Goal: Task Accomplishment & Management: Use online tool/utility

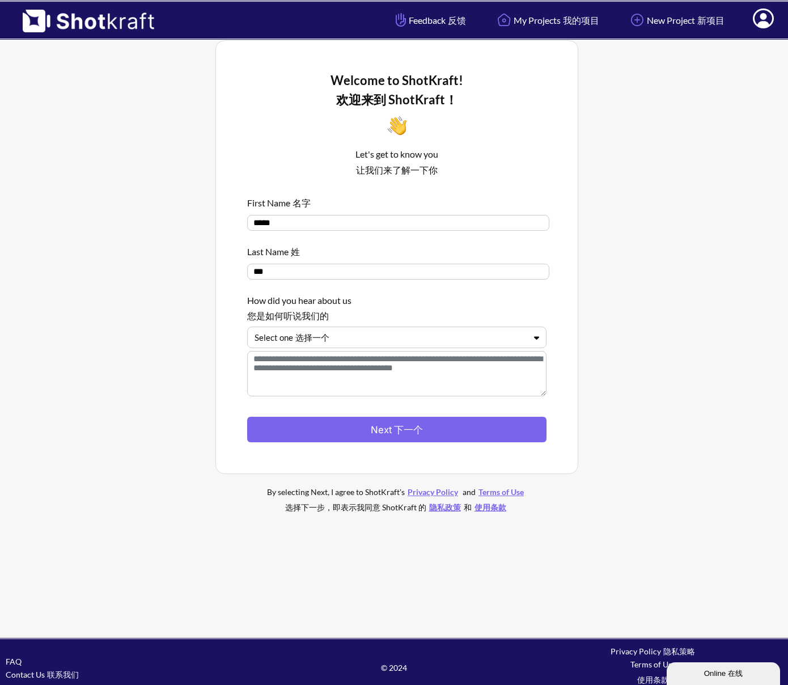
click at [349, 340] on div at bounding box center [390, 337] width 271 height 13
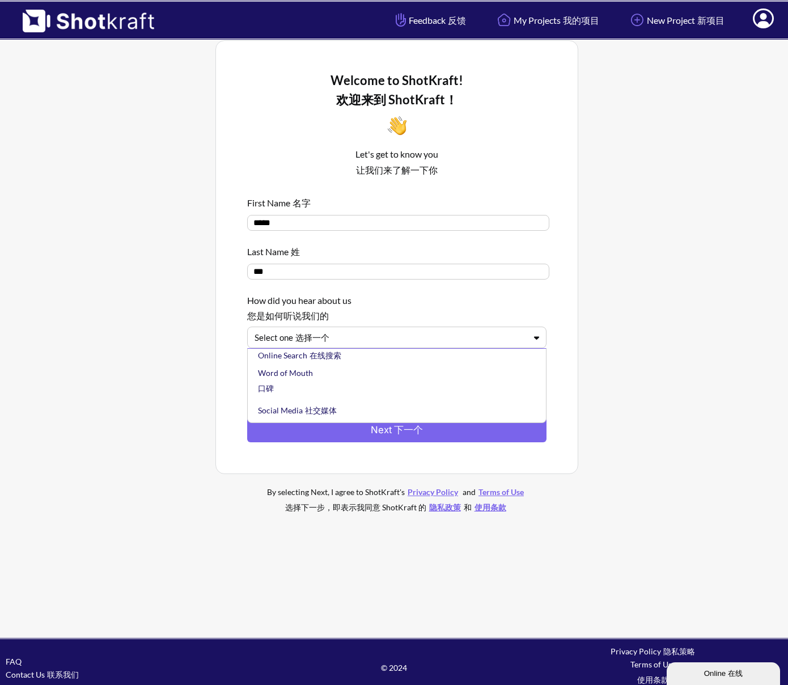
scroll to position [58, 0]
click at [350, 381] on div "Word of Mouth 口碑" at bounding box center [400, 366] width 288 height 37
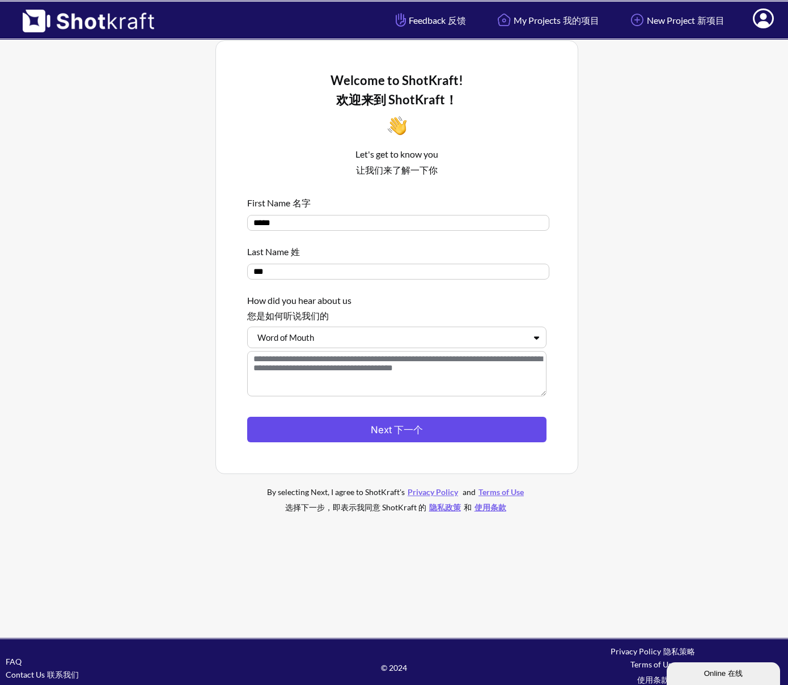
click at [328, 430] on button "Next 下一个" at bounding box center [396, 430] width 299 height 26
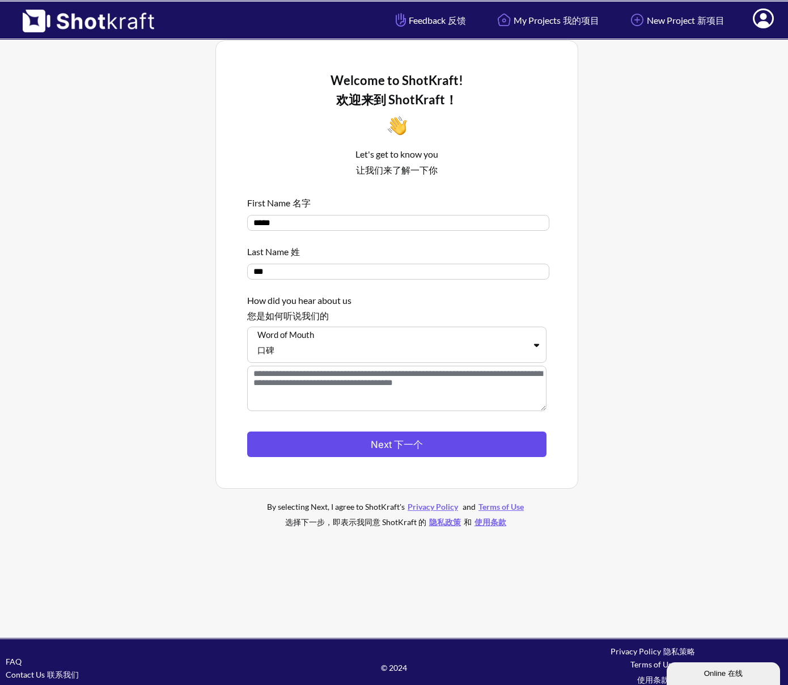
click at [393, 450] on sider-trans "下一个" at bounding box center [407, 444] width 31 height 11
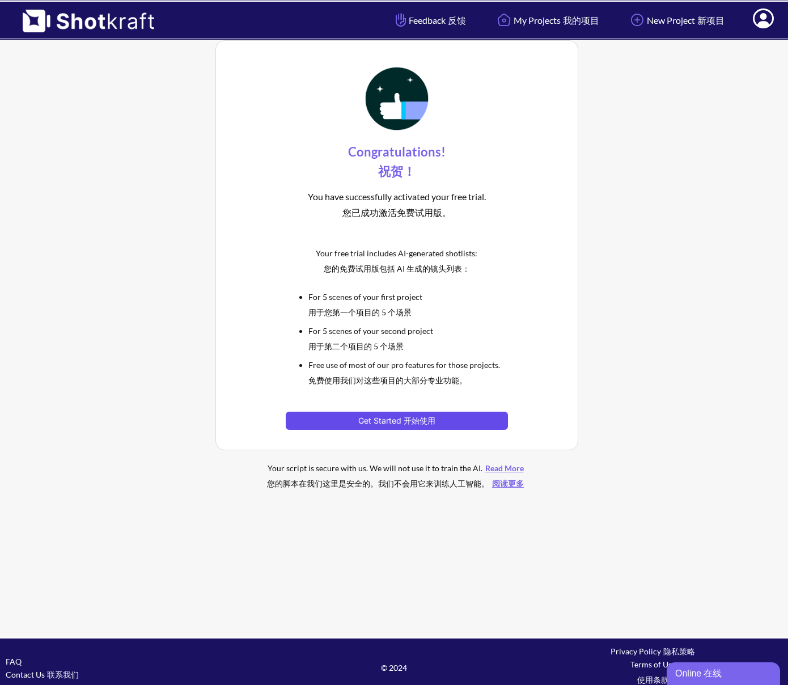
click at [356, 424] on button "Get Started 开始使用" at bounding box center [397, 421] width 222 height 18
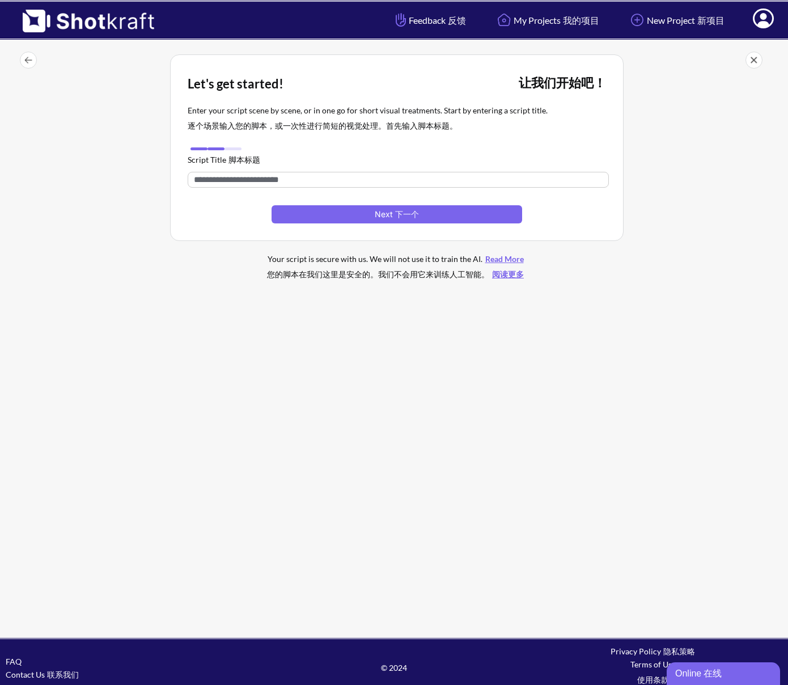
click at [399, 180] on input "text" at bounding box center [398, 180] width 421 height 16
click at [526, 177] on input "text" at bounding box center [398, 180] width 421 height 16
paste input "**********"
type input "**********"
click at [457, 214] on button "Next 下一个" at bounding box center [397, 214] width 251 height 18
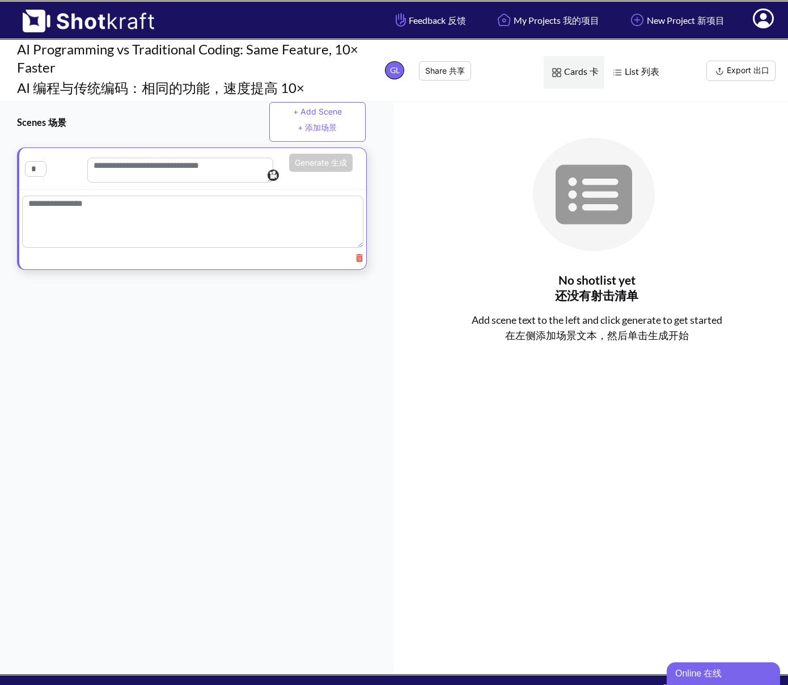
click at [160, 221] on textarea at bounding box center [192, 222] width 341 height 52
click at [168, 163] on textarea at bounding box center [180, 170] width 186 height 25
click at [150, 212] on textarea at bounding box center [192, 224] width 341 height 57
click at [203, 238] on textarea at bounding box center [192, 224] width 341 height 57
paste textarea "**********"
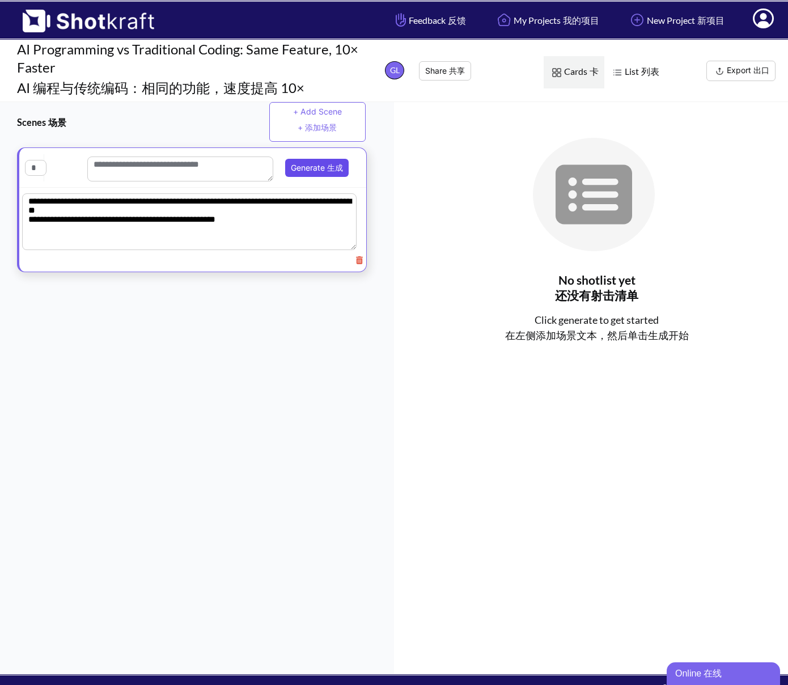
type textarea "**********"
click at [308, 172] on button "Generate 生成" at bounding box center [317, 168] width 64 height 18
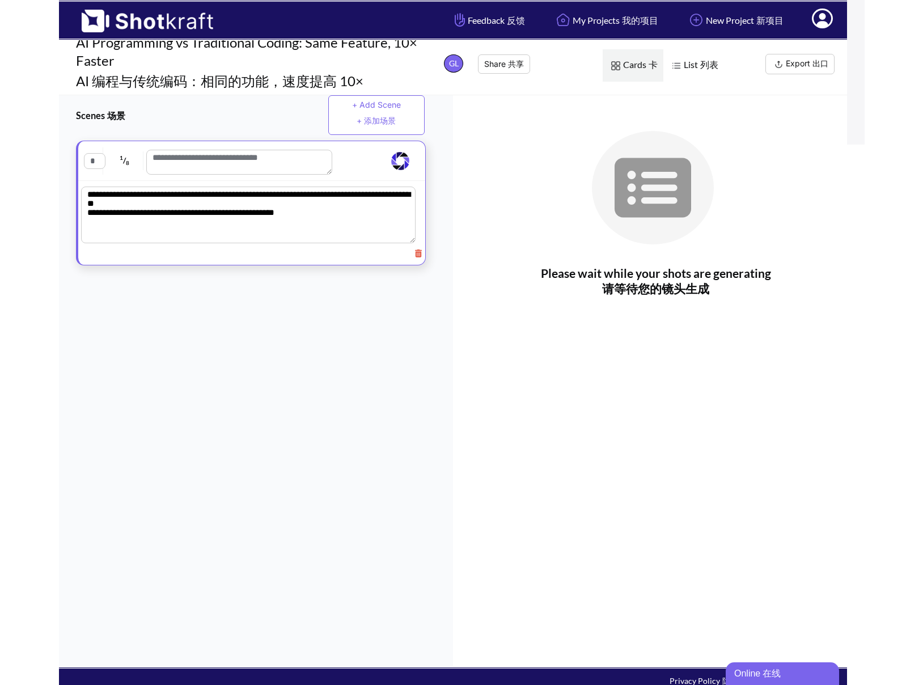
scroll to position [12, 0]
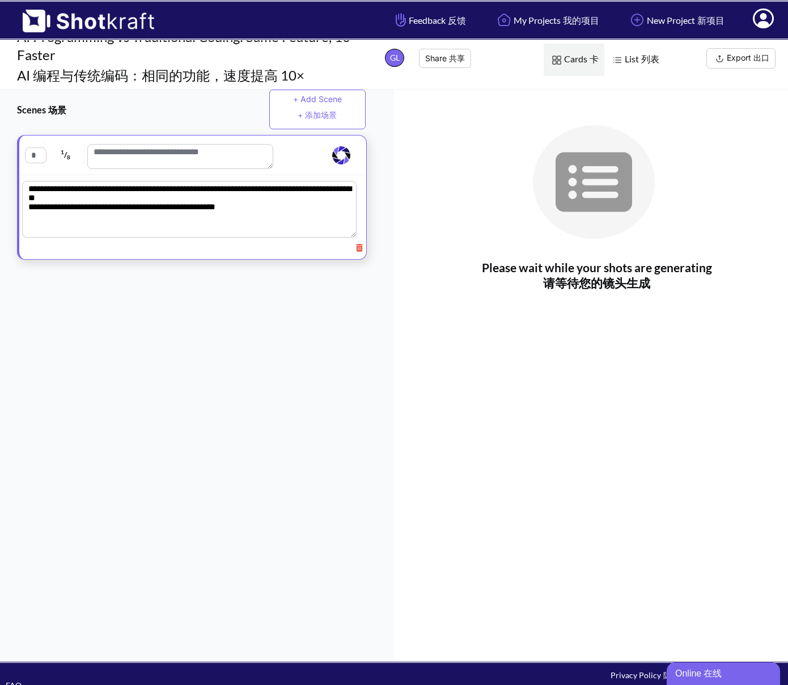
click at [312, 108] on button "+ Add Scene + 添加场景" at bounding box center [317, 110] width 96 height 40
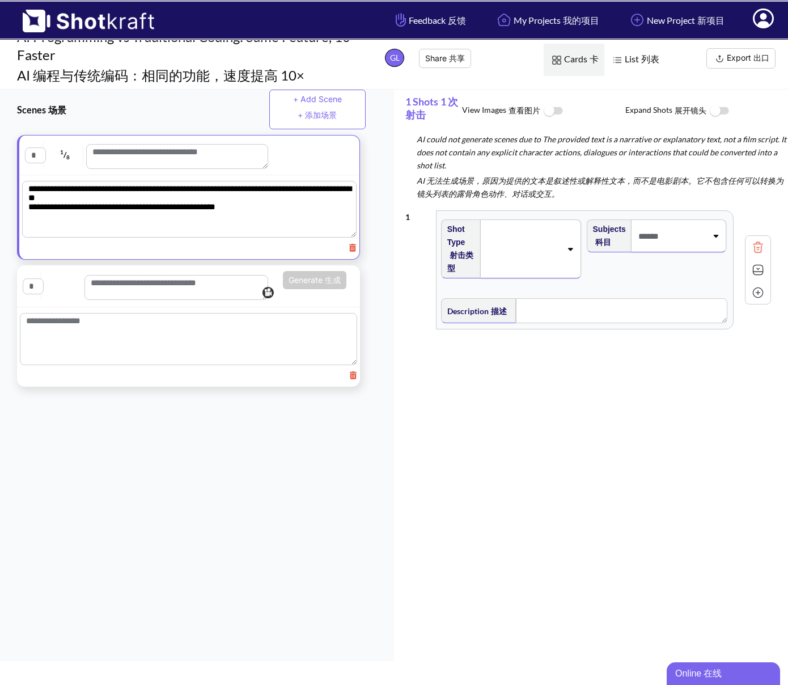
click at [103, 332] on textarea at bounding box center [188, 339] width 337 height 52
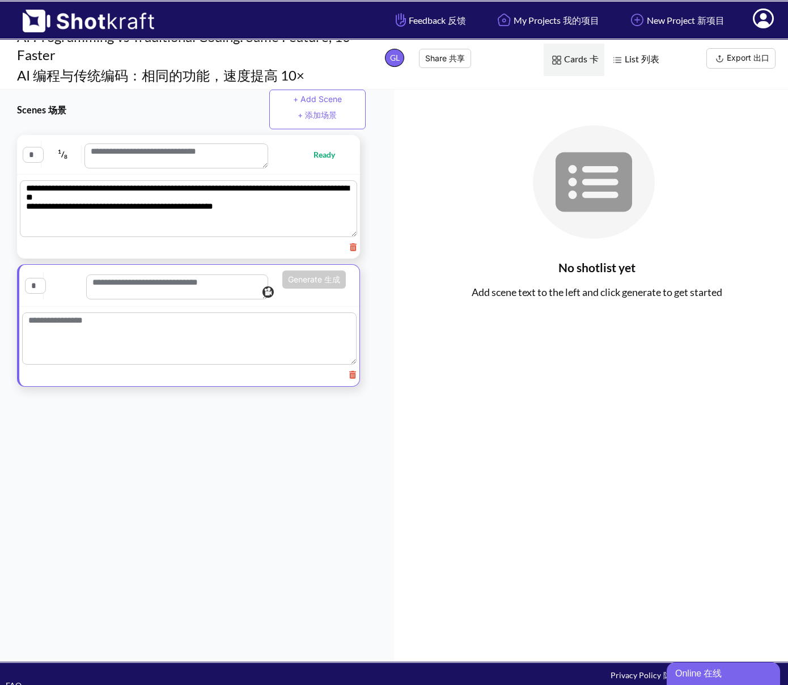
paste textarea "**********"
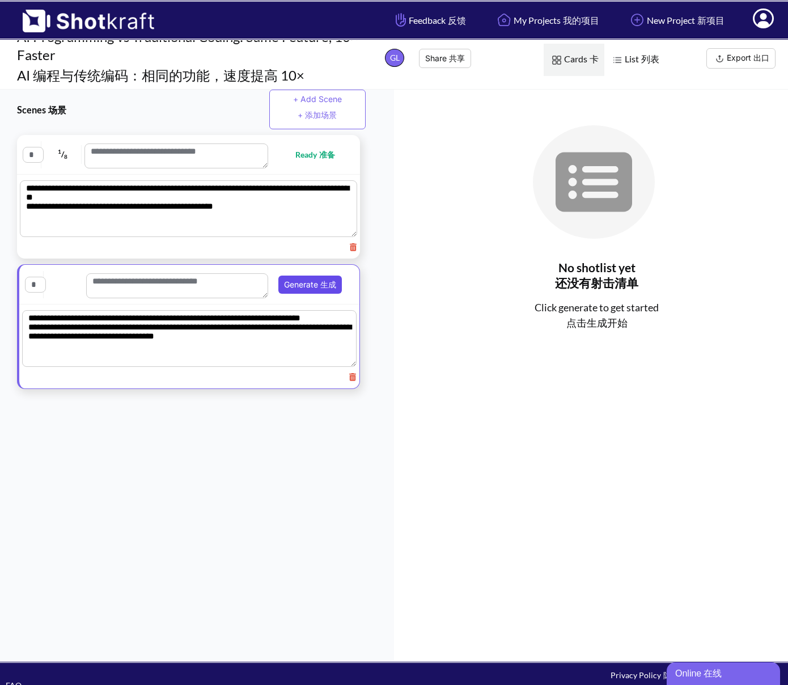
type textarea "**********"
click at [306, 287] on button "Generate 生成" at bounding box center [310, 285] width 64 height 18
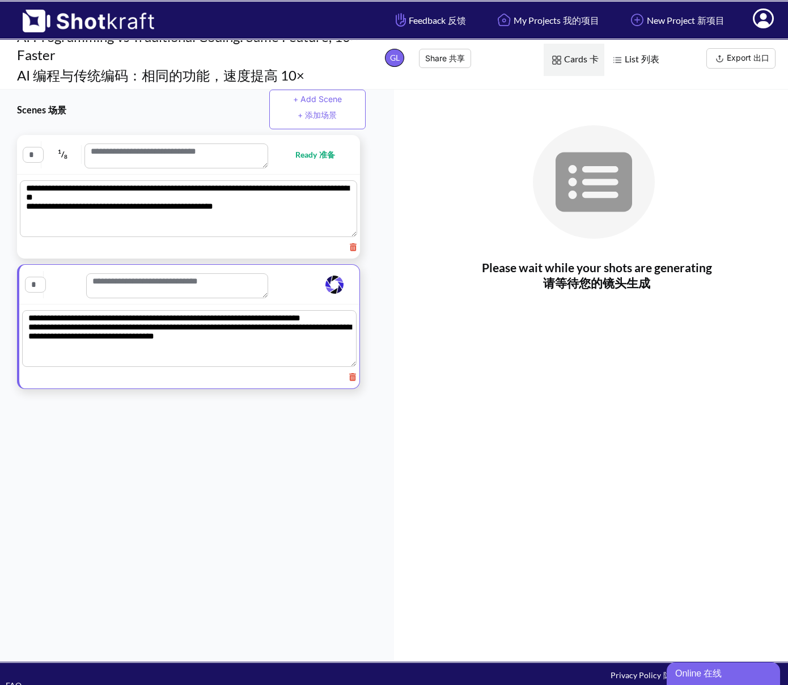
click at [289, 151] on span "Ready 准备" at bounding box center [307, 154] width 78 height 13
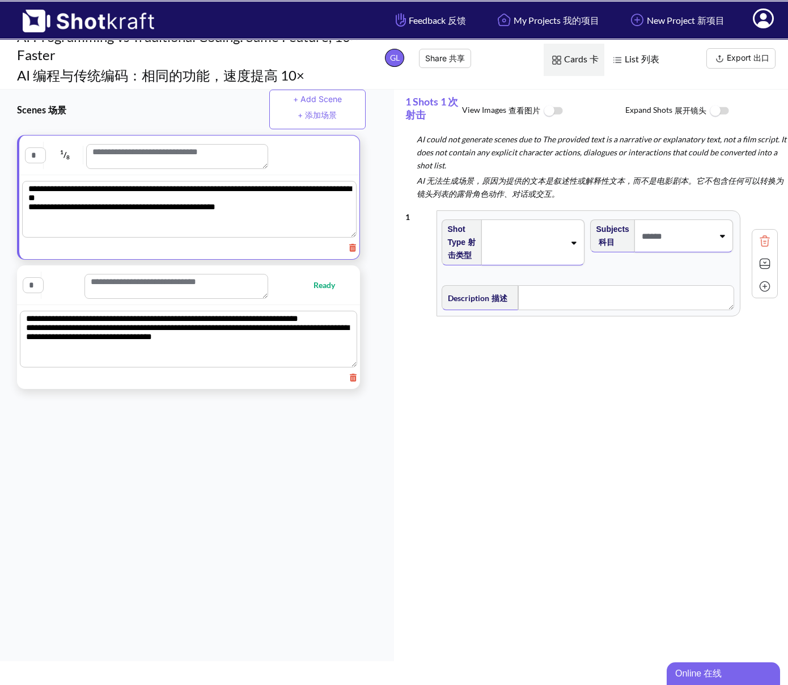
click at [555, 251] on span at bounding box center [525, 243] width 79 height 16
click at [536, 274] on li "OTS" at bounding box center [524, 276] width 137 height 18
click at [685, 238] on span at bounding box center [677, 236] width 74 height 19
click at [540, 310] on textarea at bounding box center [626, 297] width 215 height 25
click at [758, 272] on img at bounding box center [764, 263] width 17 height 17
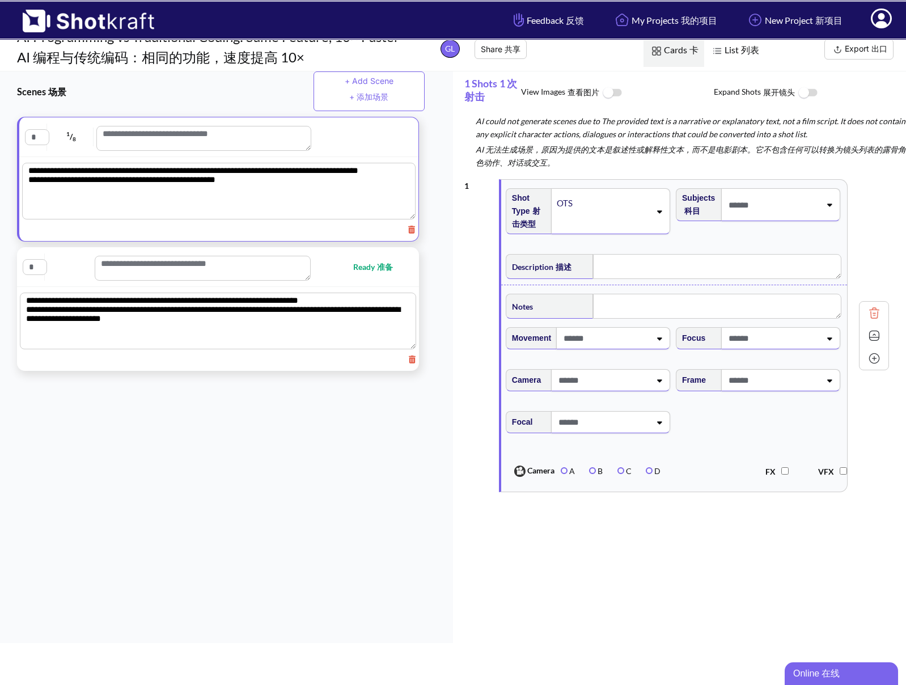
click at [794, 88] on img at bounding box center [808, 93] width 26 height 24
click at [610, 91] on img at bounding box center [612, 93] width 26 height 24
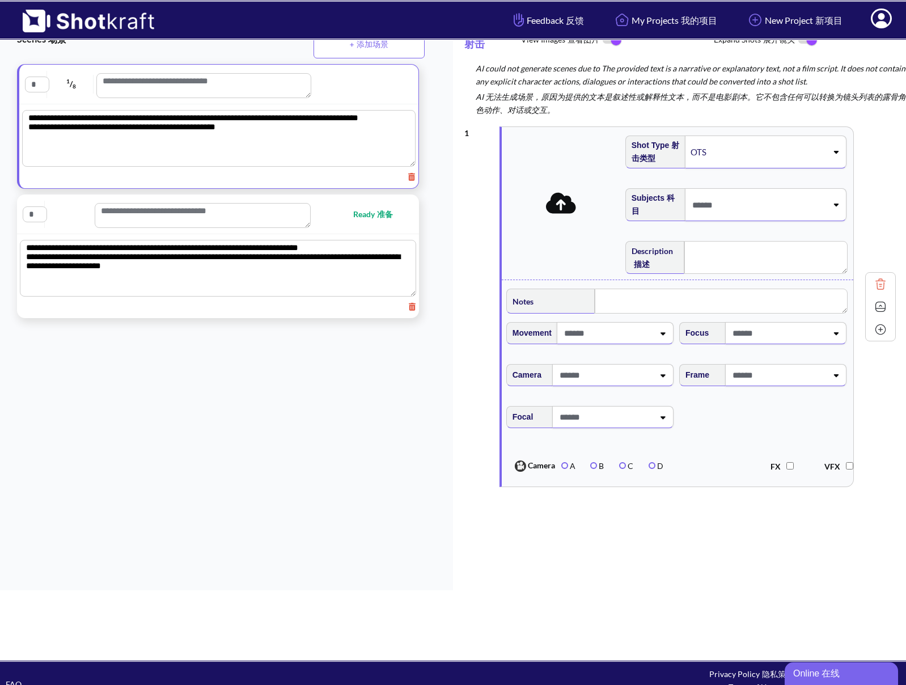
scroll to position [66, 0]
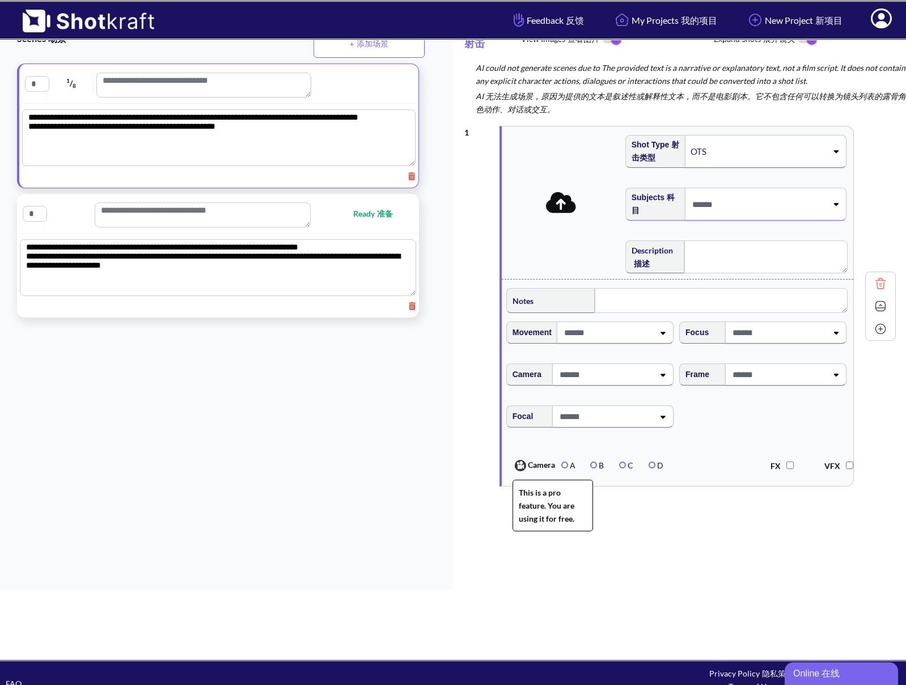
click at [566, 469] on label "A" at bounding box center [568, 465] width 14 height 10
click at [794, 670] on div "Online 在线" at bounding box center [841, 674] width 96 height 14
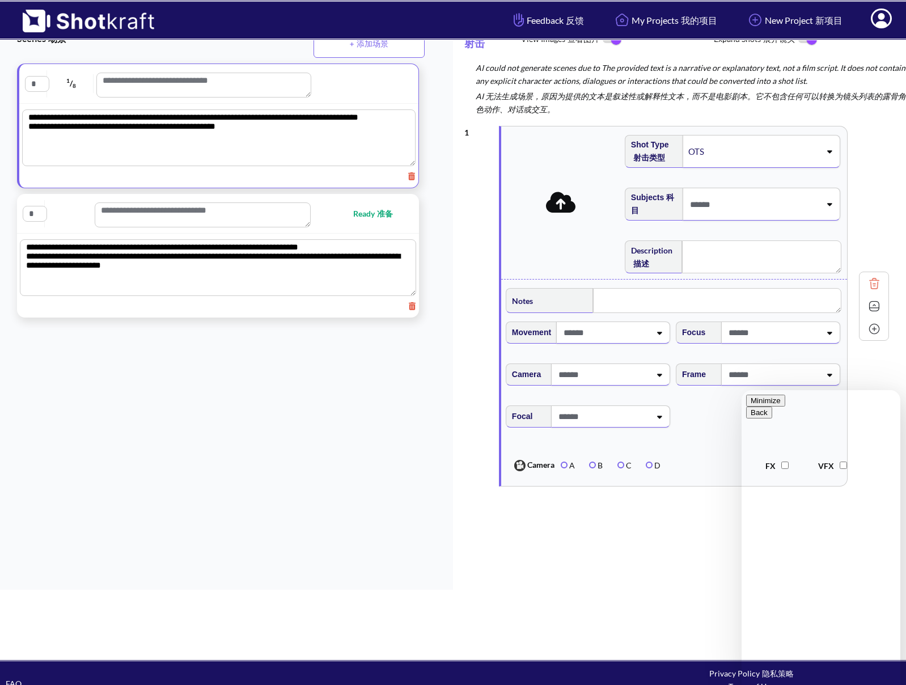
scroll to position [101, 0]
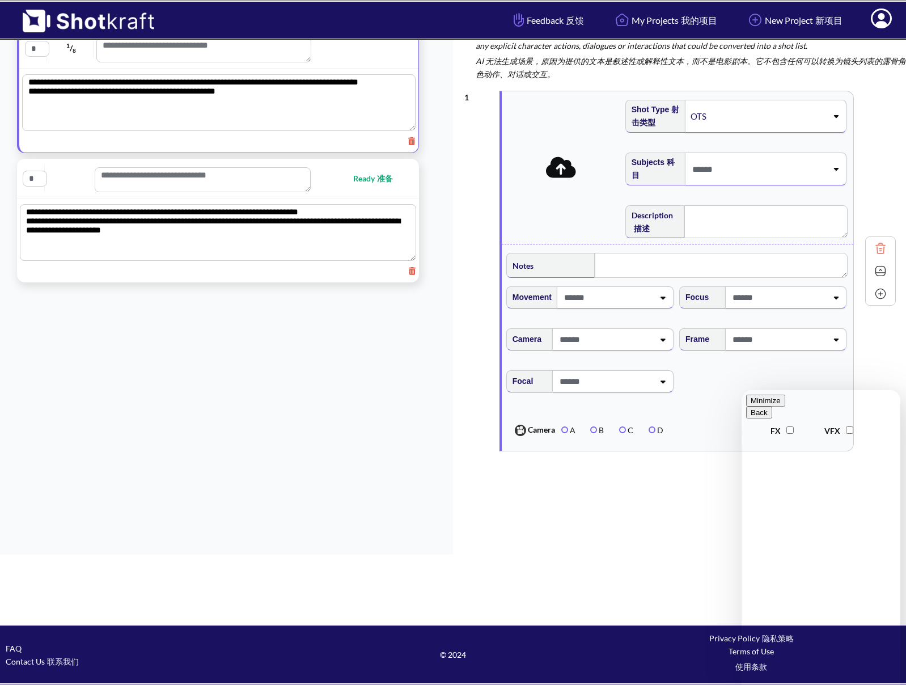
click at [657, 543] on div "1 Shot Type 射击类型 OTS Subjects 科目 Description 描述 Notes Movement Camera Focus Fra…" at bounding box center [685, 354] width 442 height 539
click at [785, 407] on button "Minimize" at bounding box center [765, 401] width 39 height 12
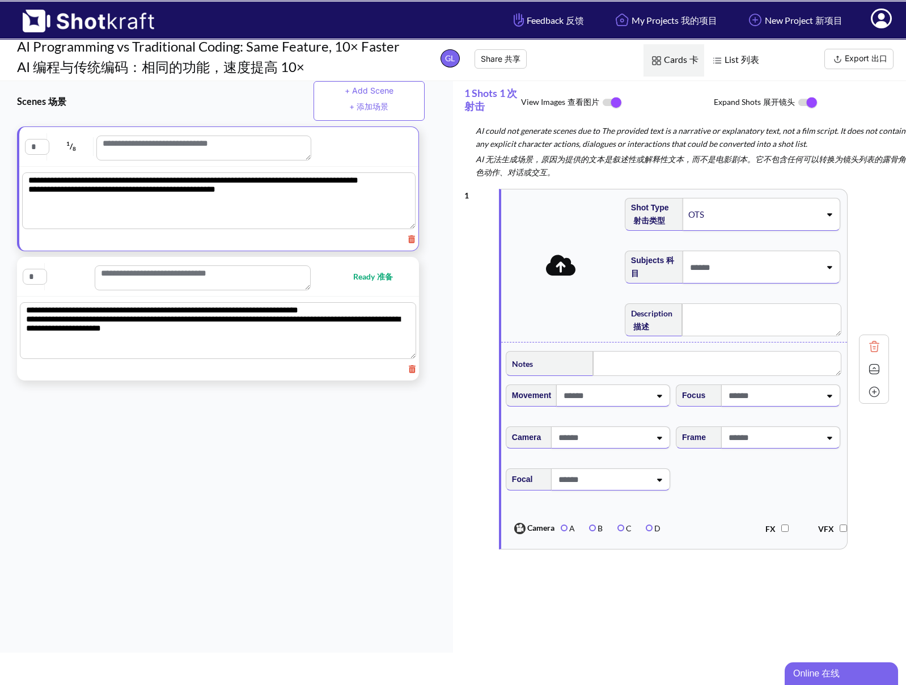
scroll to position [0, 0]
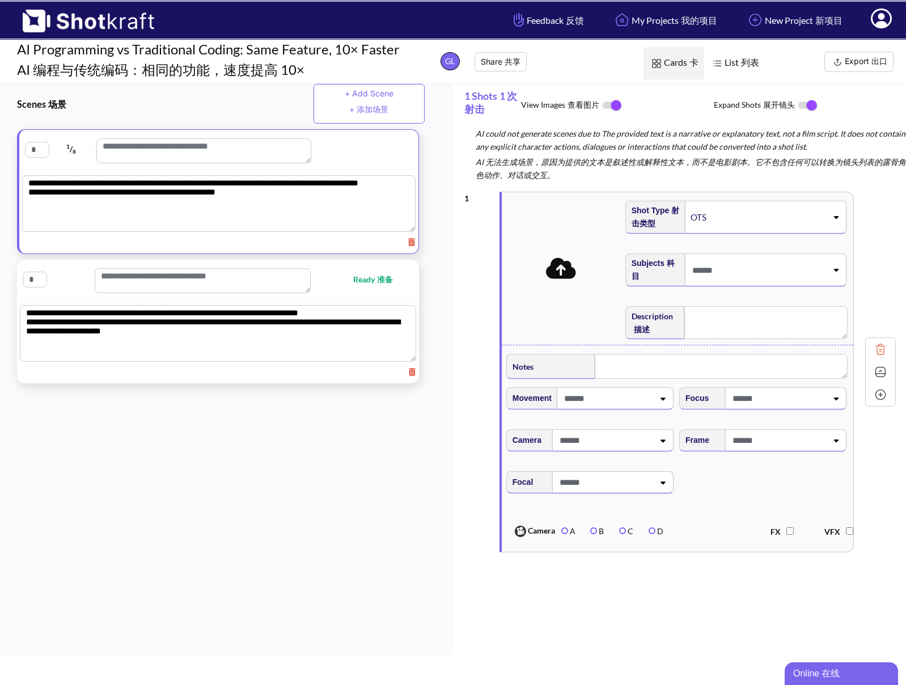
click at [735, 254] on div at bounding box center [766, 269] width 162 height 33
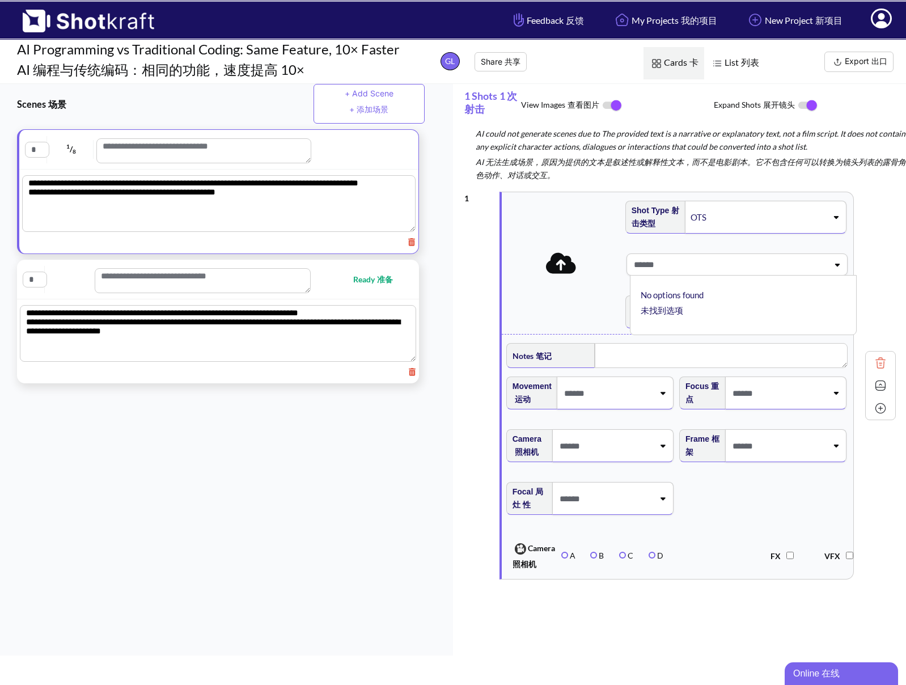
click at [794, 259] on div "1 Shot Type 射击类型 OTS Subjects 科目 No options found 未找到选项 Description 描述 Notes 笔记…" at bounding box center [680, 385] width 432 height 399
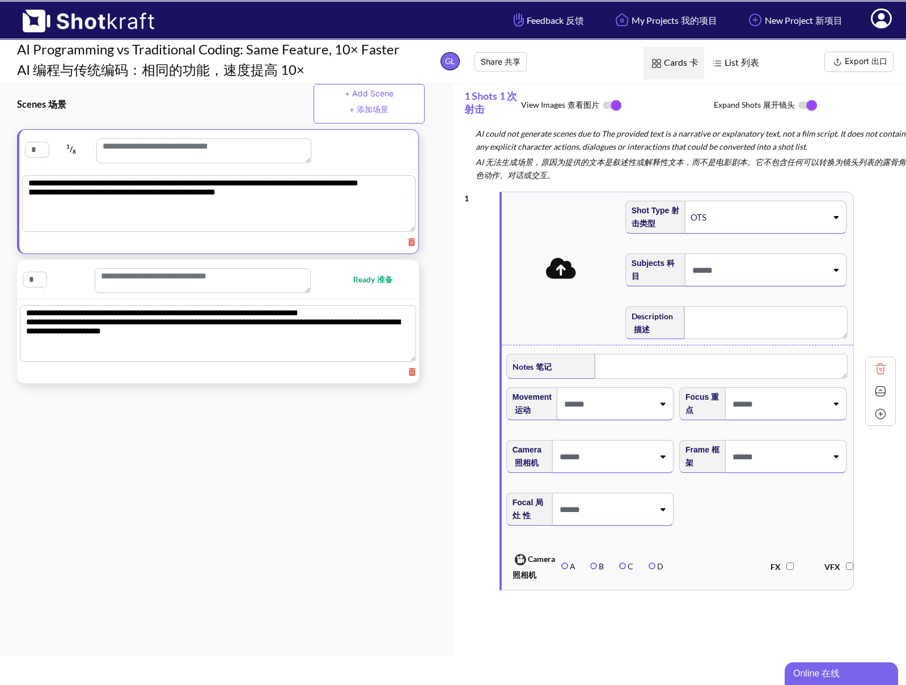
click at [794, 392] on img at bounding box center [880, 391] width 17 height 17
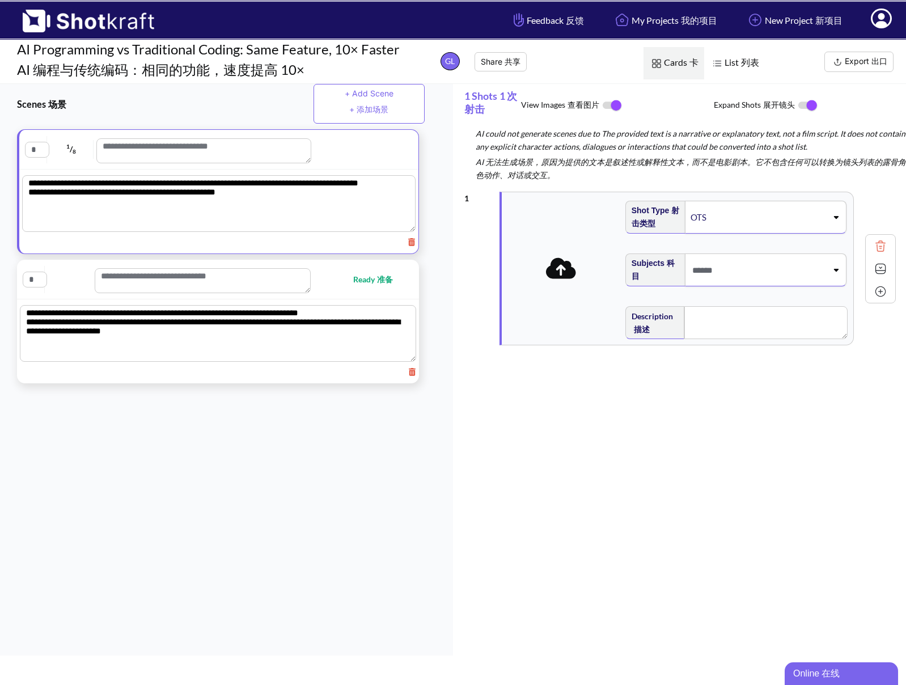
click at [707, 436] on div "1 Shot Type 射击类型 OTS Subjects 科目 Description 描述 Notes 笔记 Movement 运动 Camera 照相机…" at bounding box center [685, 455] width 442 height 539
click at [322, 276] on div "Ready 准备" at bounding box center [218, 279] width 391 height 28
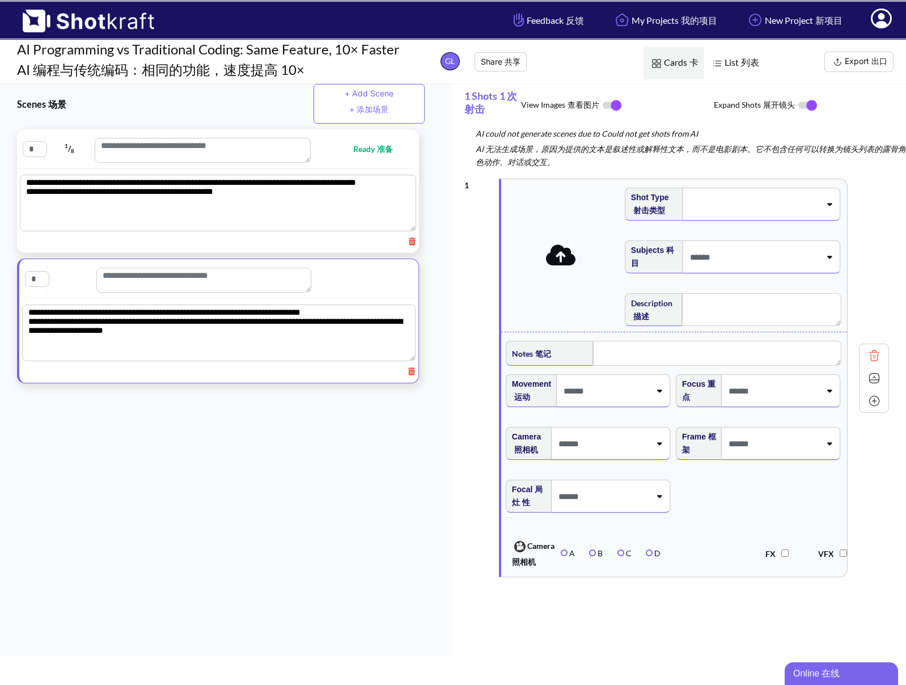
click at [794, 54] on button "Export 出口" at bounding box center [859, 62] width 69 height 20
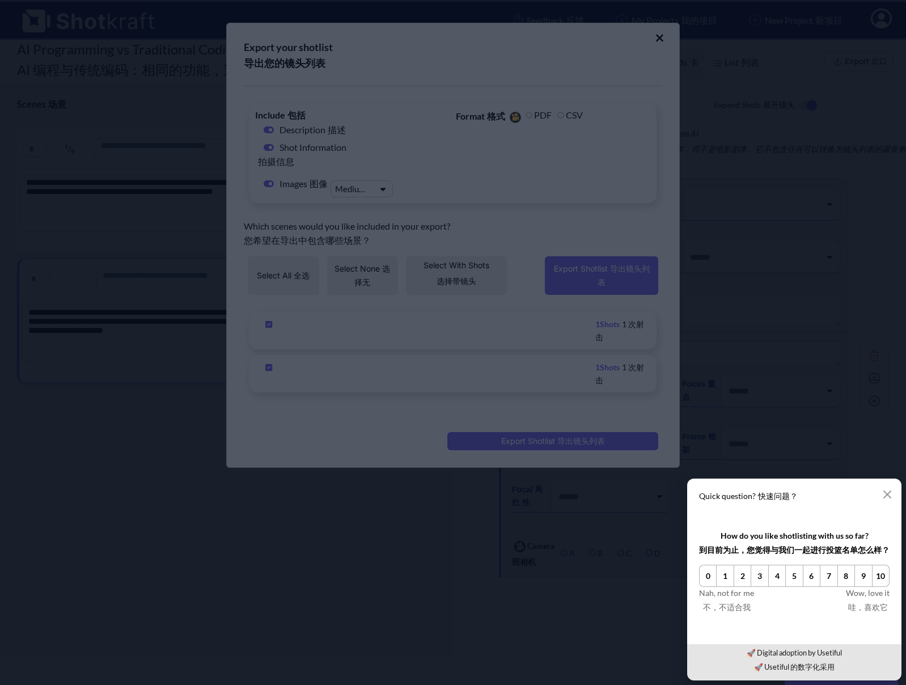
click at [683, 474] on div "Quick question? 快速问题？ How do you like shotlisting with us so far? 到目前为止，您觉得与我们一…" at bounding box center [794, 579] width 223 height 211
click at [794, 493] on icon "button" at bounding box center [887, 494] width 9 height 9
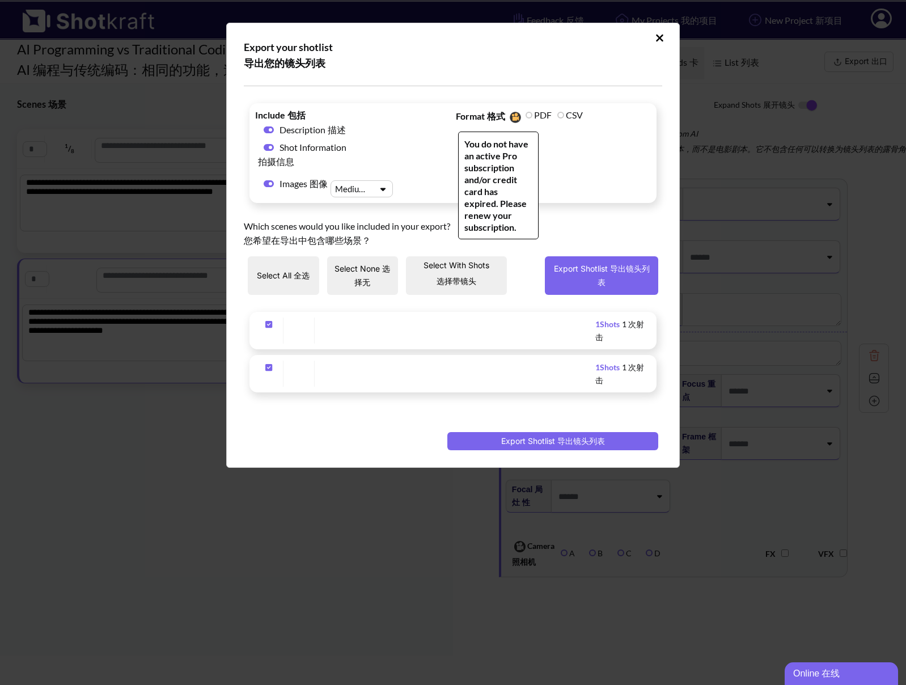
click at [529, 115] on label "PDF" at bounding box center [539, 114] width 26 height 11
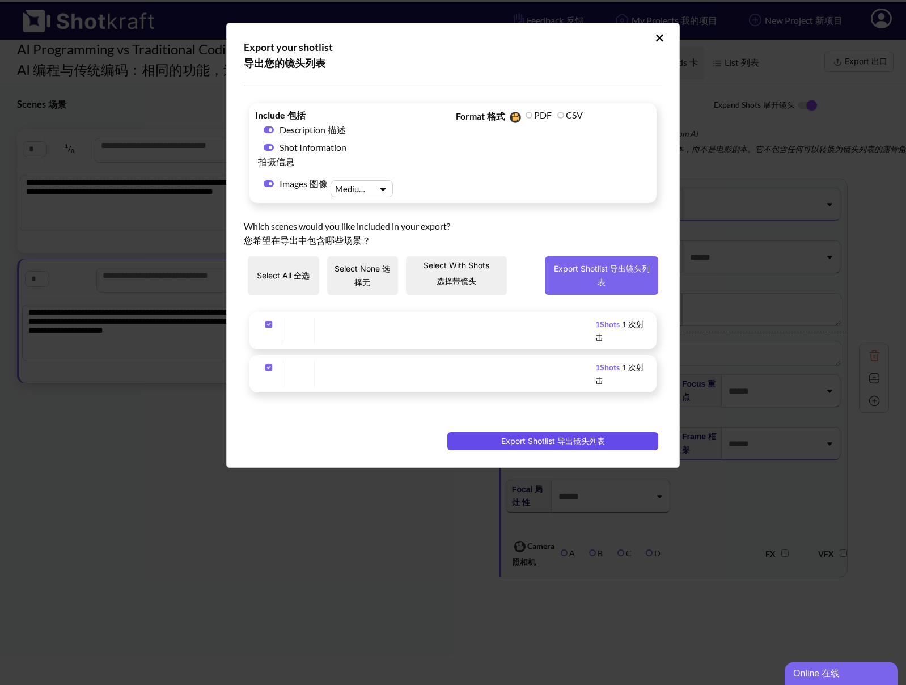
click at [480, 445] on button "Export Shotlist 导出镜头列表" at bounding box center [552, 441] width 211 height 18
click at [656, 43] on icon "Upload Script" at bounding box center [660, 37] width 9 height 11
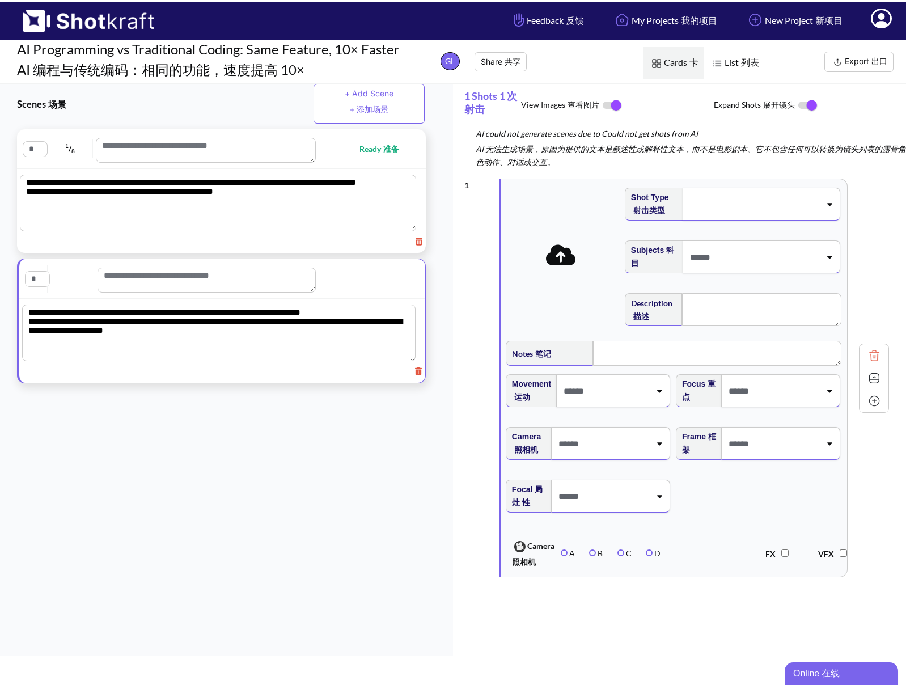
click at [324, 412] on div "**********" at bounding box center [226, 370] width 453 height 572
click at [747, 58] on button at bounding box center [753, 63] width 14 height 14
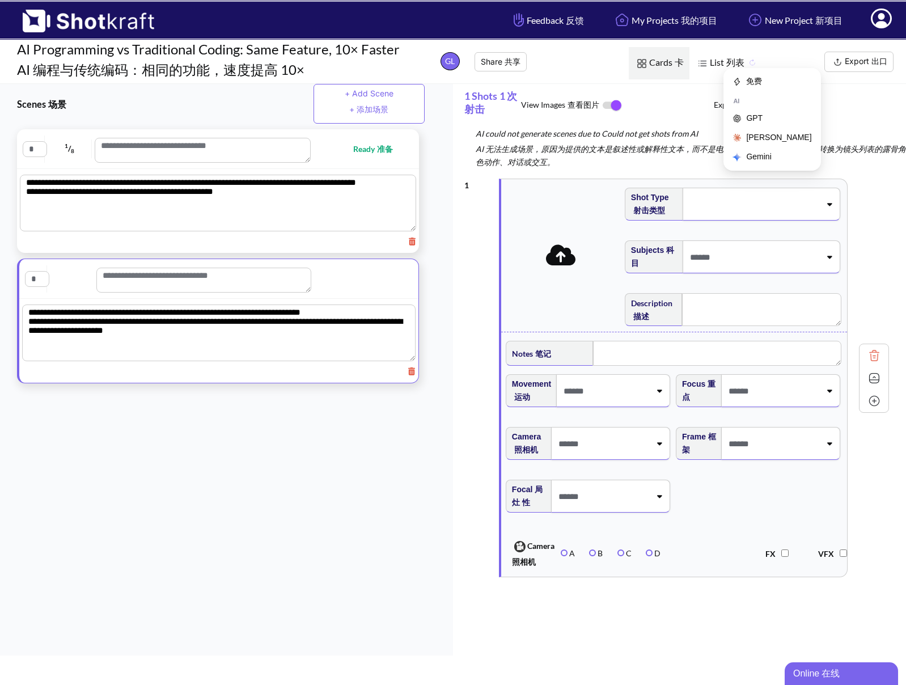
click at [713, 57] on span "List 列表" at bounding box center [727, 63] width 75 height 32
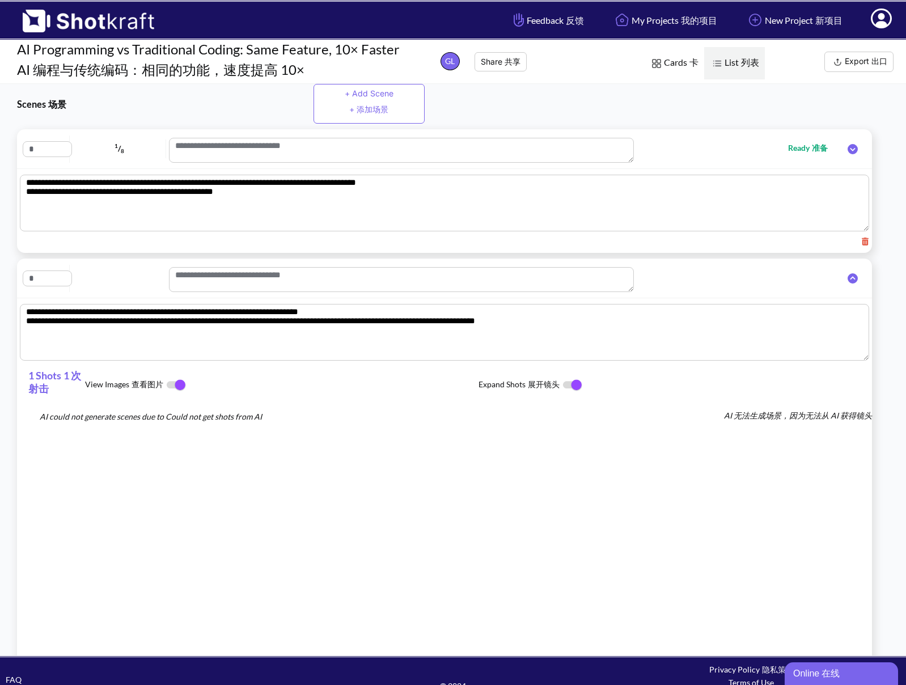
click at [661, 64] on img at bounding box center [656, 63] width 15 height 15
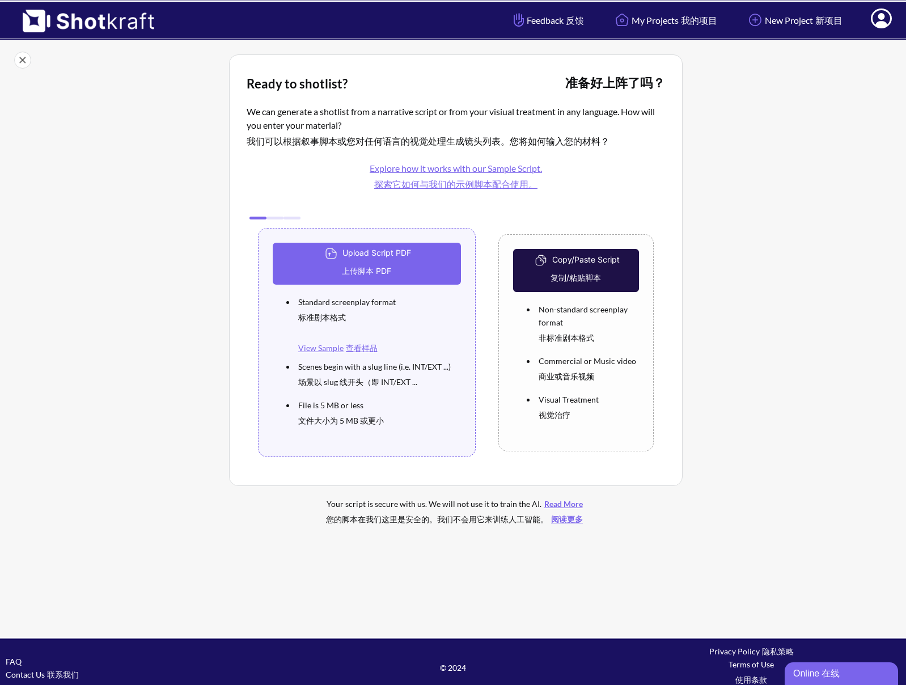
click at [339, 348] on link "View Sample 查看样品" at bounding box center [337, 348] width 79 height 10
click at [366, 261] on button "Upload Script PDF 上传脚本 PDF" at bounding box center [367, 264] width 188 height 42
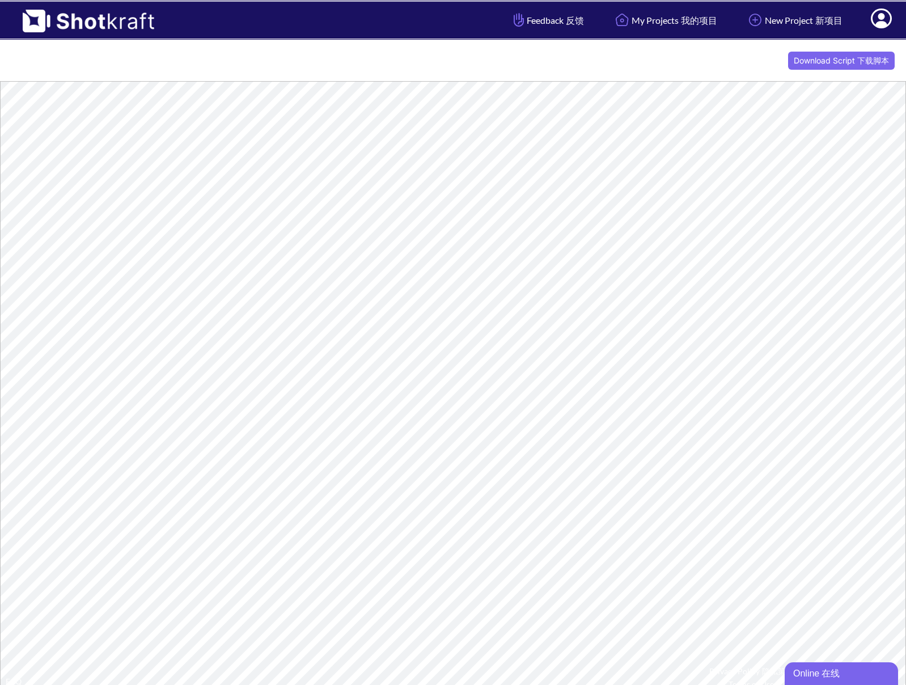
click at [81, 17] on img at bounding box center [83, 17] width 166 height 31
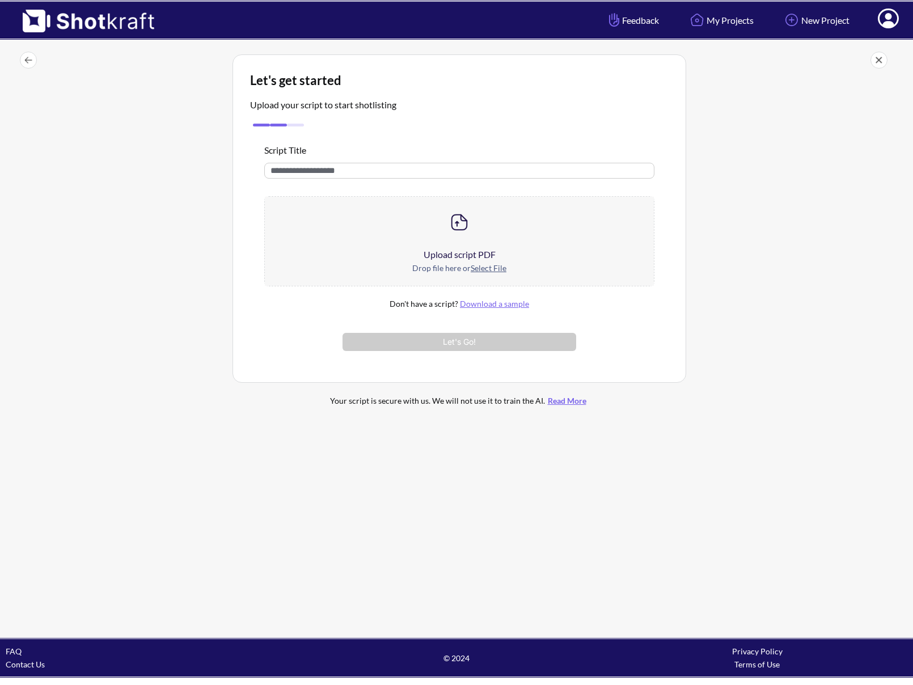
click at [452, 233] on img at bounding box center [459, 222] width 23 height 23
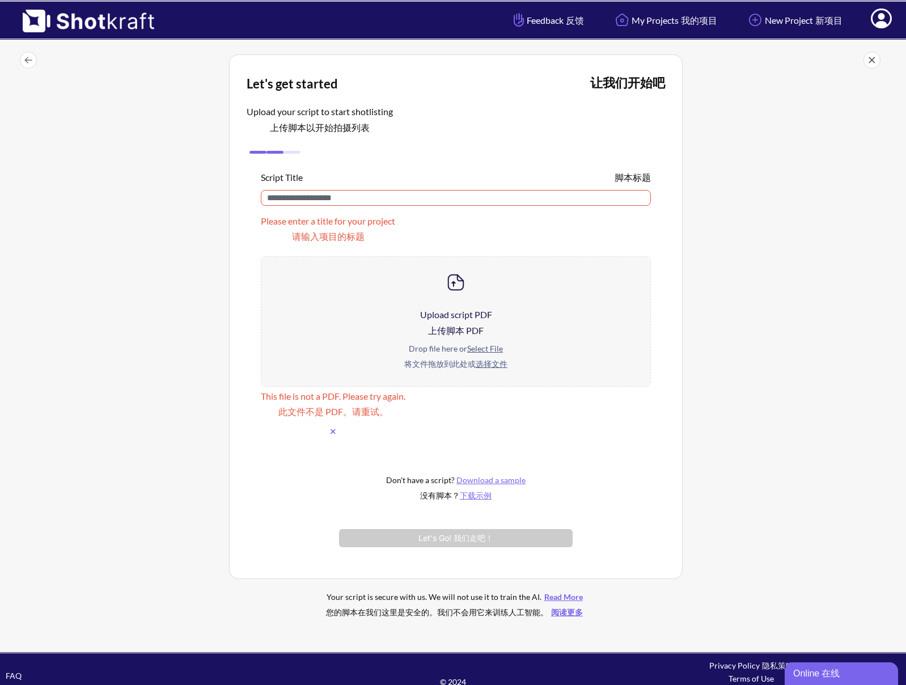
click at [411, 195] on input "text" at bounding box center [456, 198] width 390 height 16
paste input "**********"
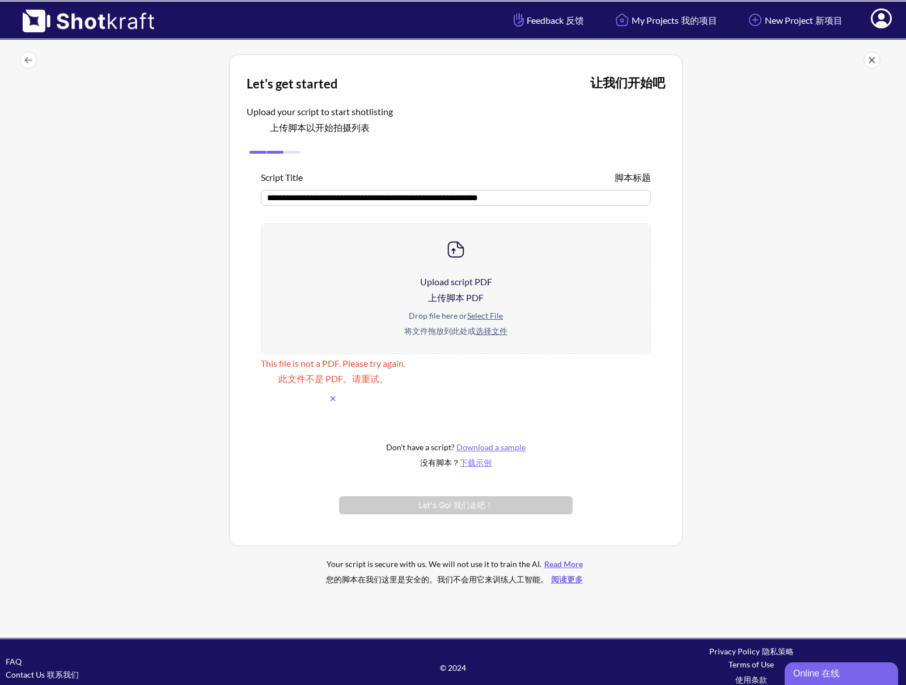
type input "**********"
click at [456, 276] on div "Upload script PDF 上传脚本 PDF" at bounding box center [455, 292] width 389 height 34
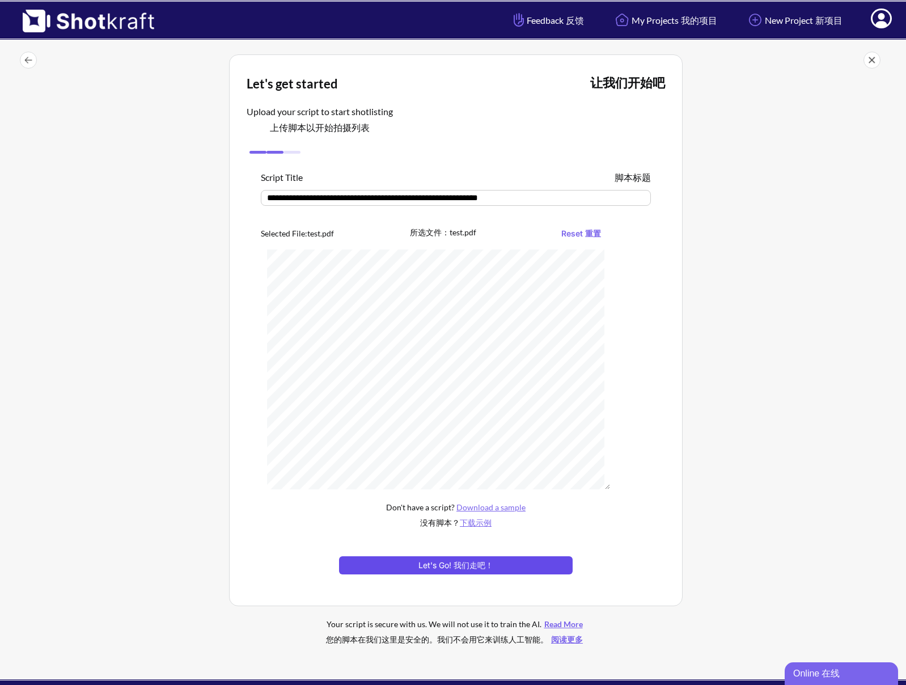
click at [398, 564] on button "Let's Go! 我们走吧！" at bounding box center [456, 565] width 234 height 18
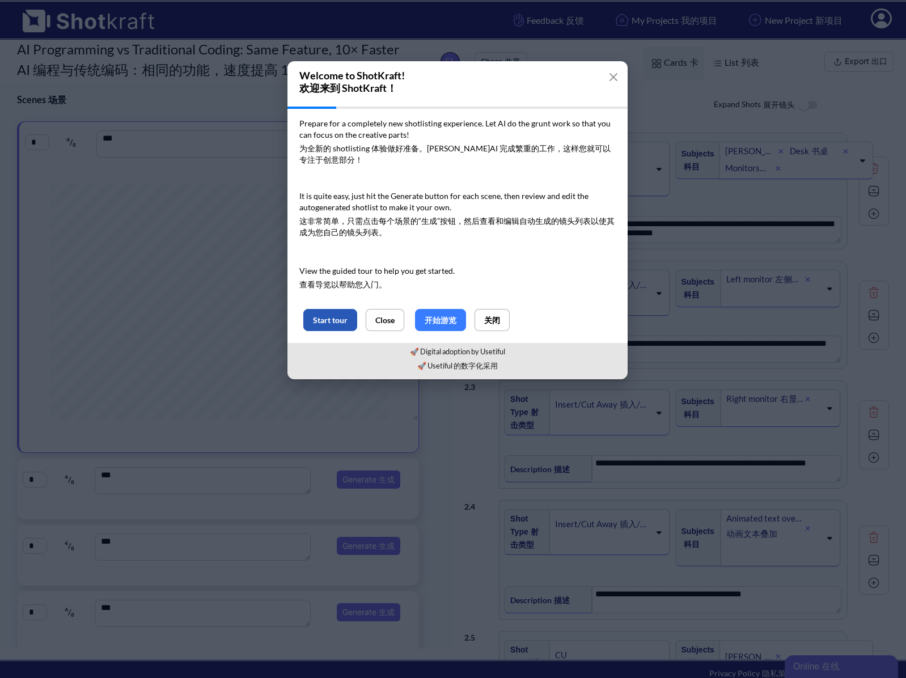
click at [319, 321] on button "Start tour" at bounding box center [330, 320] width 54 height 22
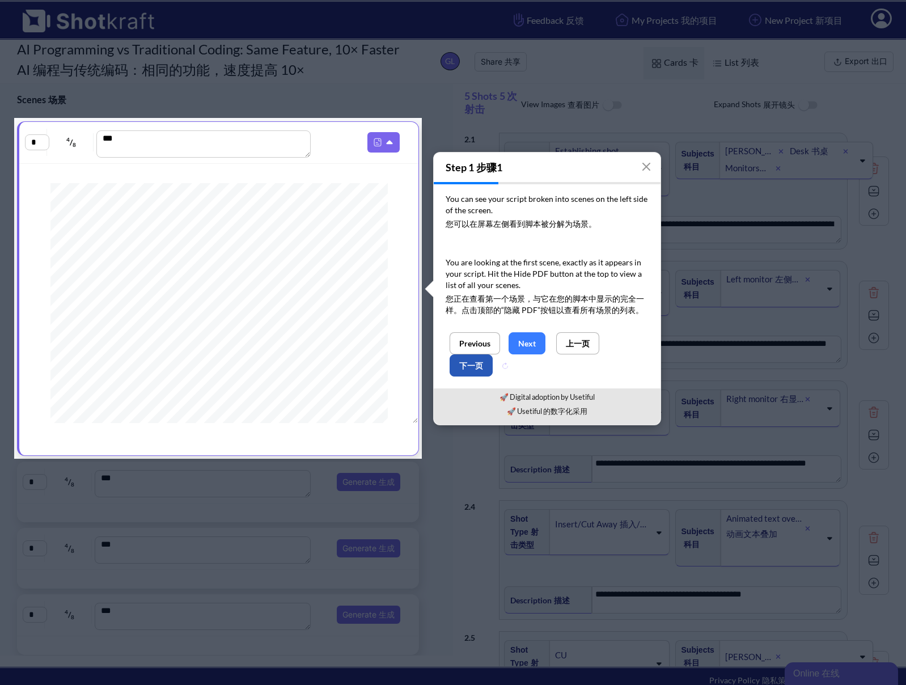
click at [465, 367] on button "下一页" at bounding box center [471, 365] width 43 height 22
click at [527, 339] on button "Next" at bounding box center [527, 343] width 37 height 22
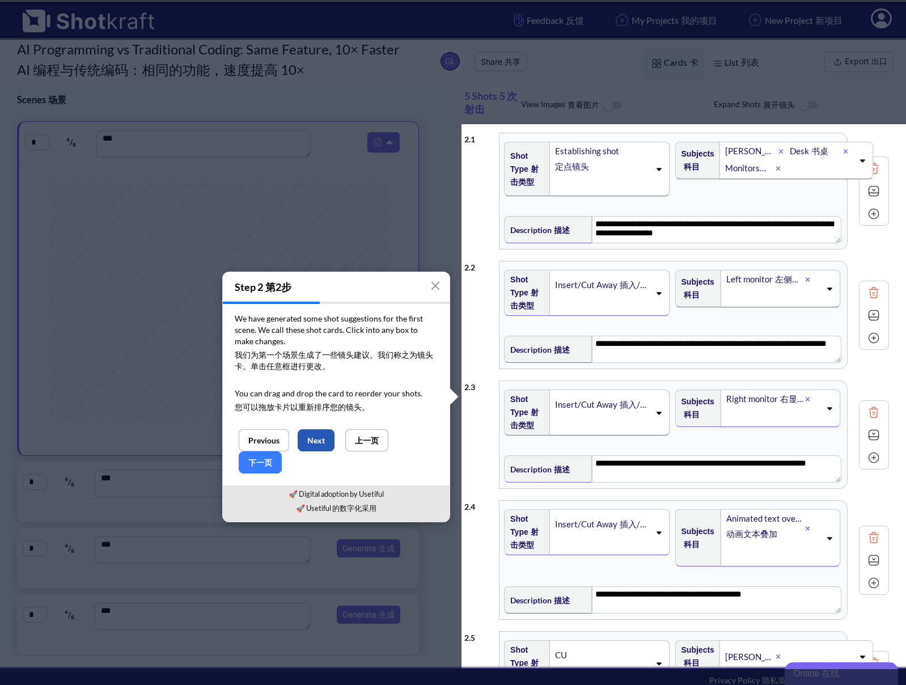
click at [314, 441] on button "Next" at bounding box center [316, 440] width 37 height 22
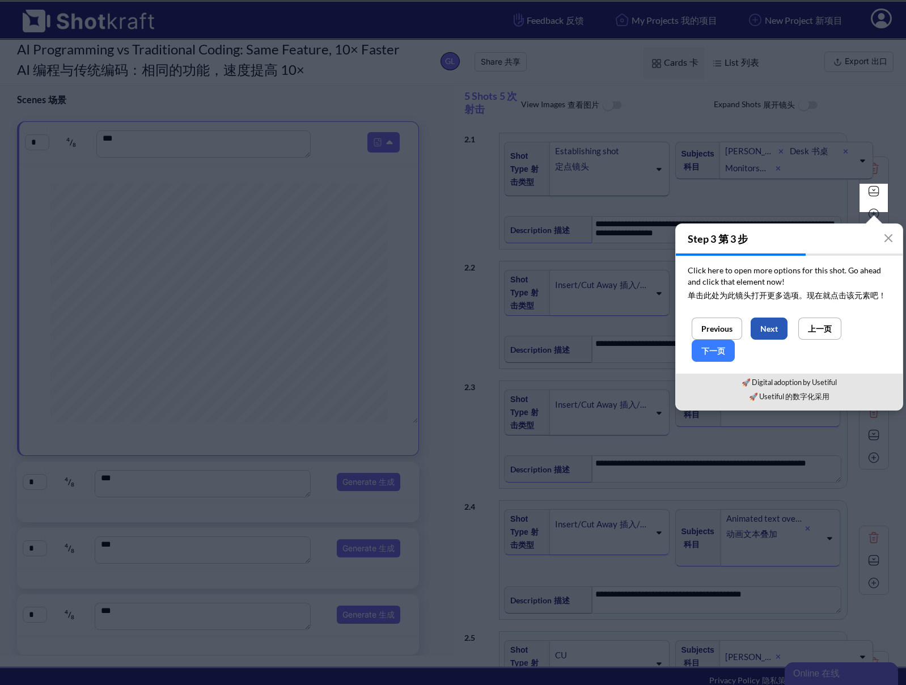
click at [776, 333] on button "Next" at bounding box center [769, 329] width 37 height 22
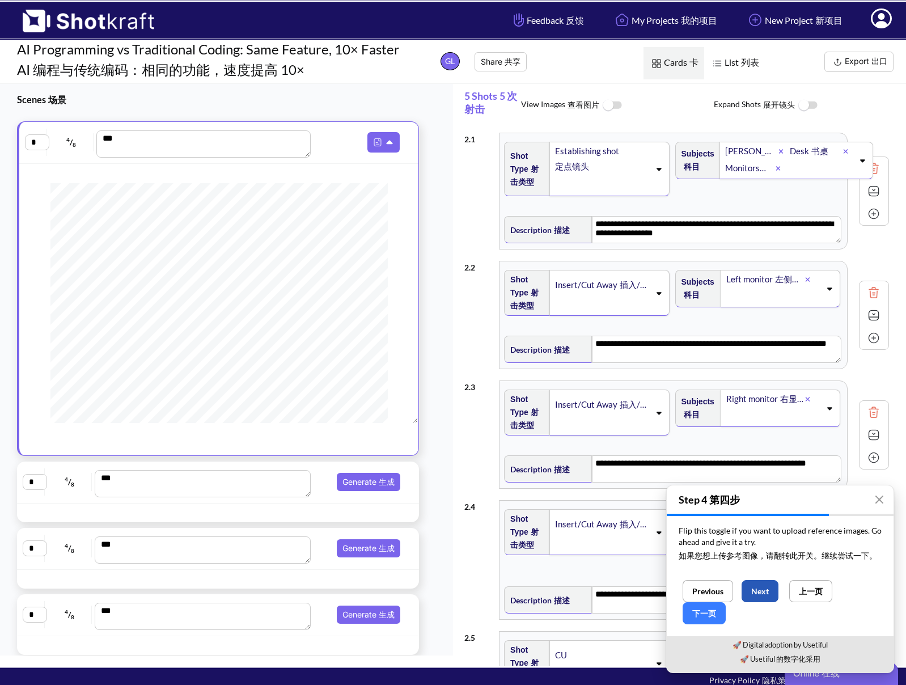
click at [768, 591] on button "Next" at bounding box center [760, 591] width 37 height 22
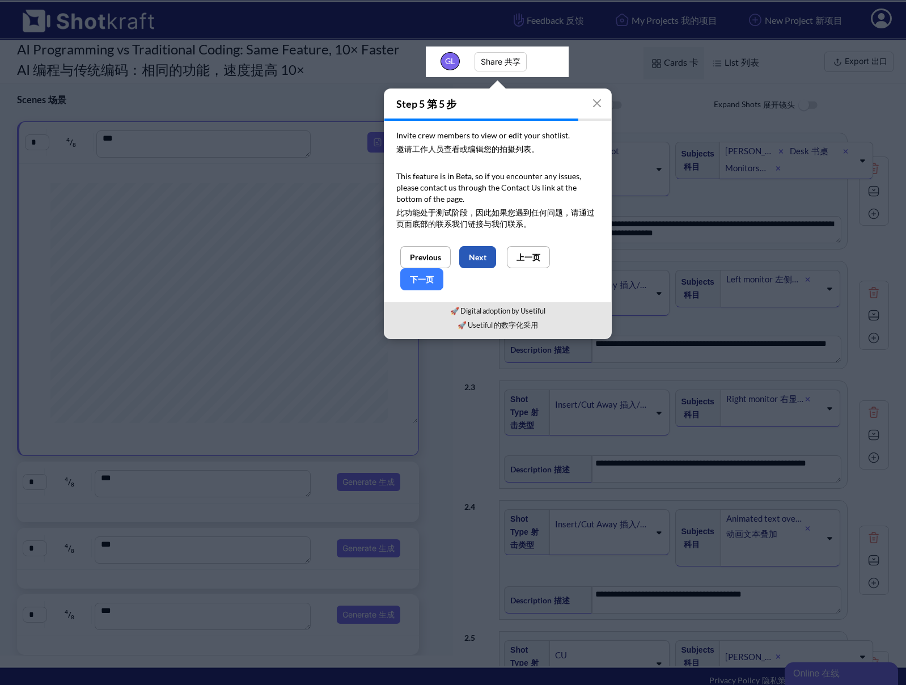
click at [475, 255] on button "Next" at bounding box center [477, 257] width 37 height 22
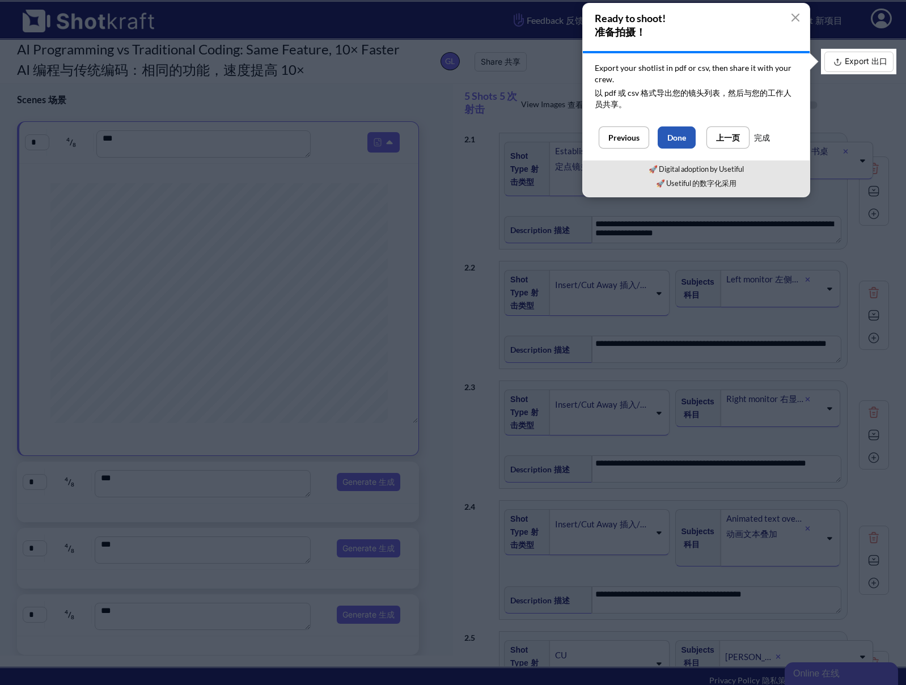
click at [674, 138] on button "Done" at bounding box center [677, 137] width 38 height 22
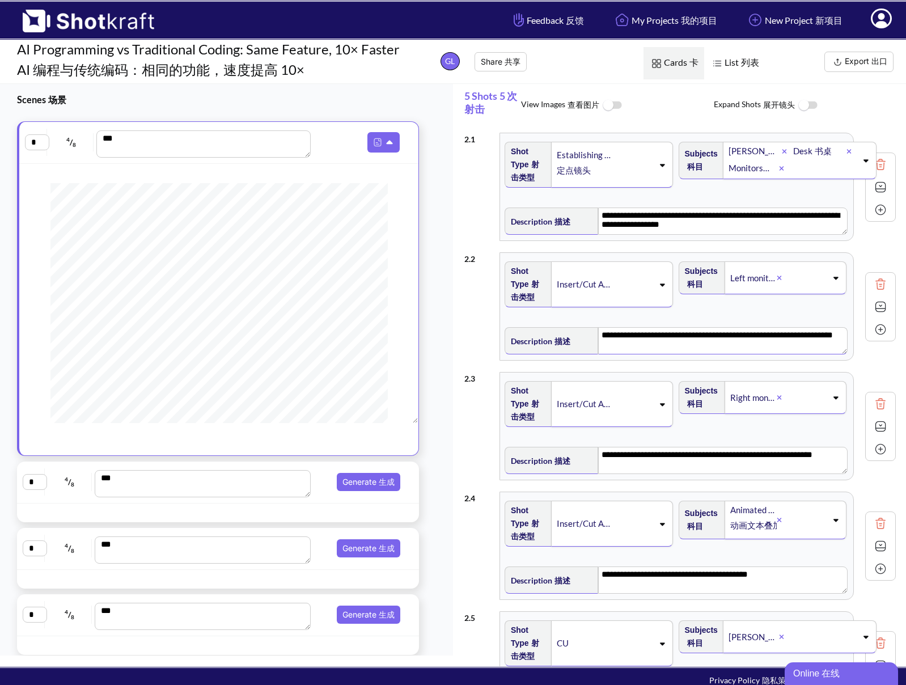
click at [672, 354] on textarea "**********" at bounding box center [723, 340] width 250 height 27
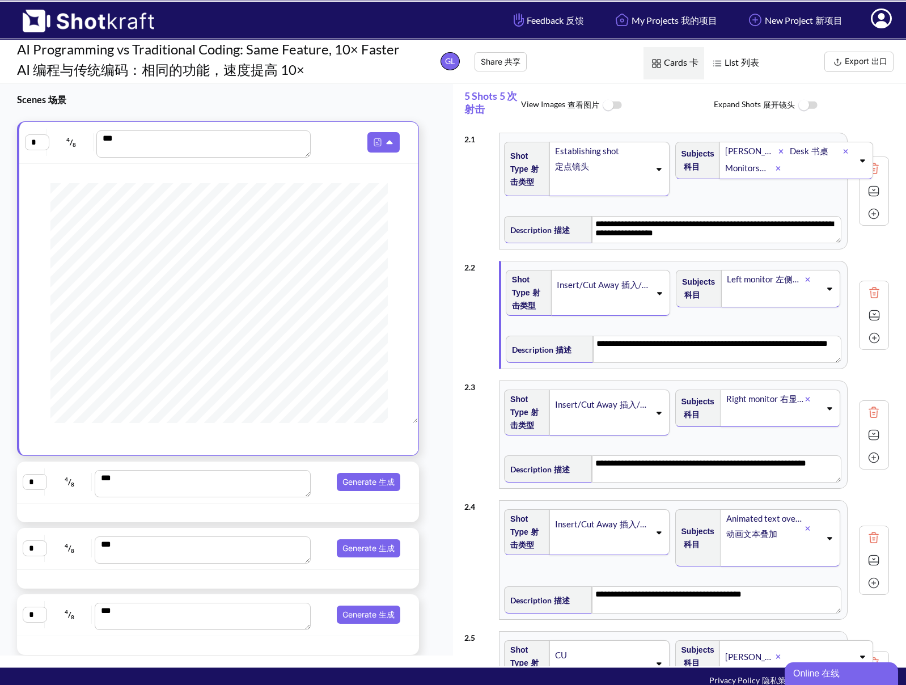
click at [857, 62] on button "Export 出口" at bounding box center [859, 62] width 69 height 20
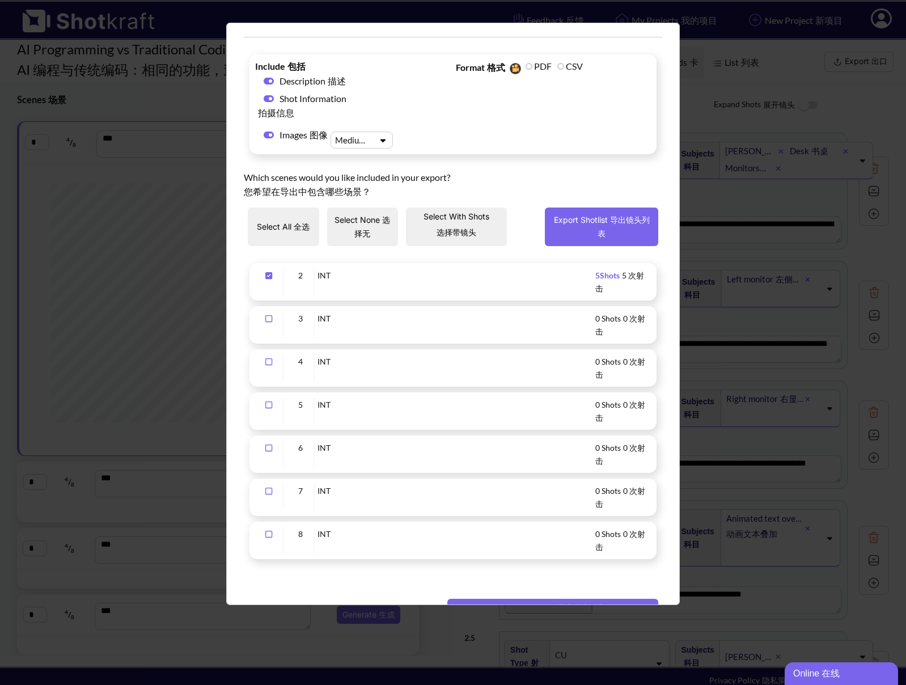
scroll to position [78, 0]
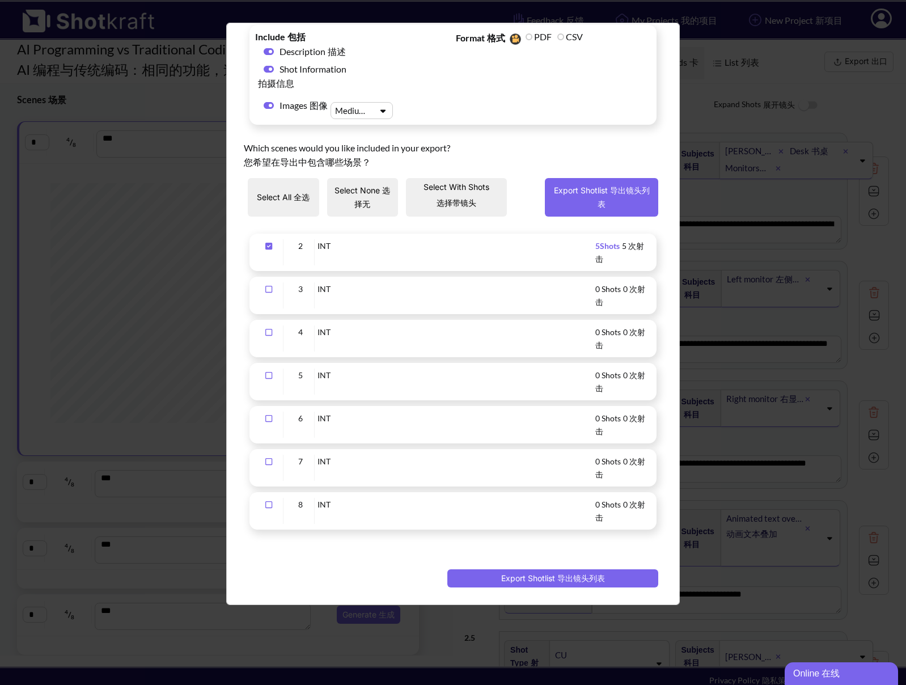
click at [267, 290] on icon "Upload Script" at bounding box center [269, 289] width 18 height 8
click at [268, 328] on icon "Upload Script" at bounding box center [269, 332] width 18 height 8
click at [270, 377] on icon "Upload Script" at bounding box center [269, 375] width 18 height 8
click at [267, 422] on div "Upload Script" at bounding box center [269, 425] width 28 height 26
click at [270, 463] on icon "Upload Script" at bounding box center [269, 462] width 18 height 8
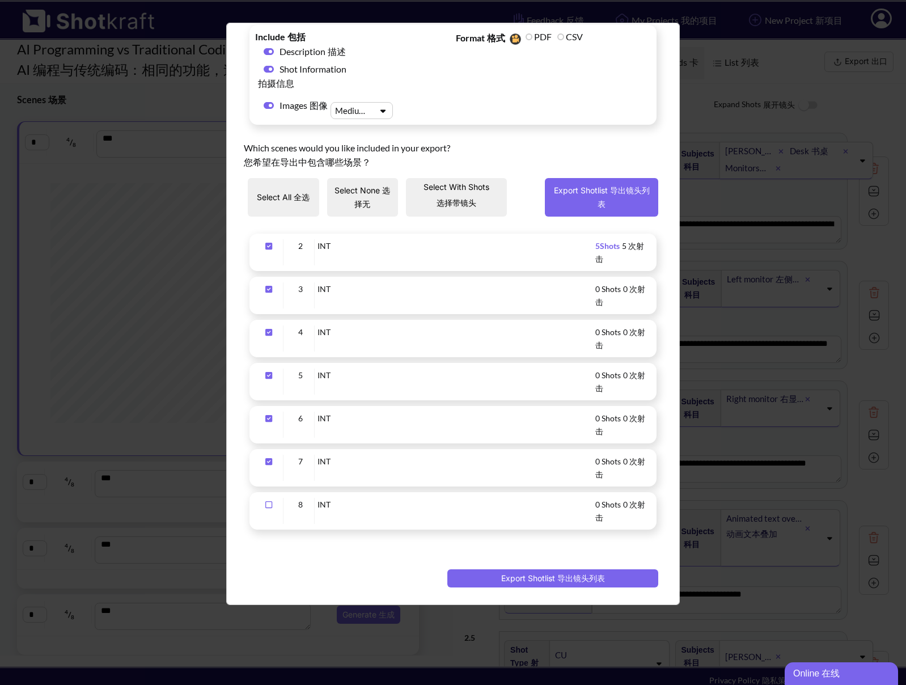
click at [269, 506] on icon "Upload Script" at bounding box center [269, 505] width 18 height 8
click at [527, 576] on button "Export Shotlist 导出镜头列表" at bounding box center [552, 578] width 211 height 18
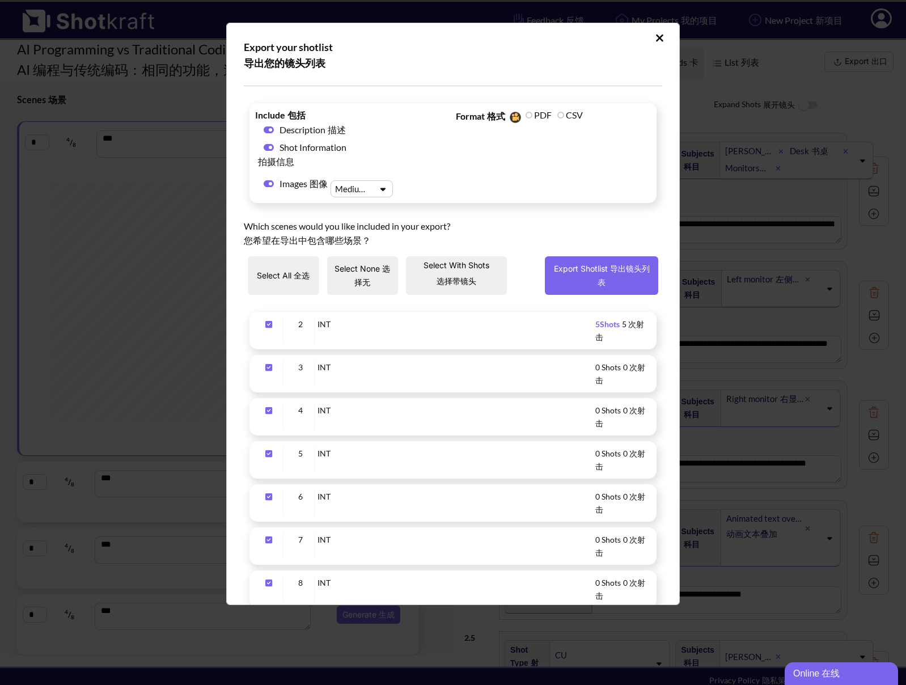
click at [656, 35] on icon "Upload Script" at bounding box center [660, 37] width 9 height 11
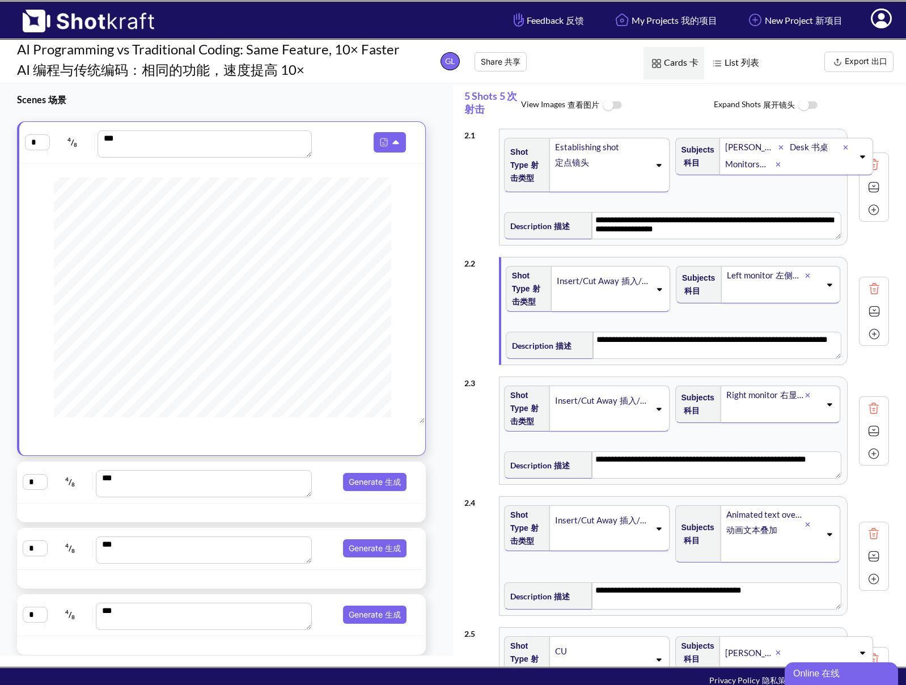
scroll to position [42, 0]
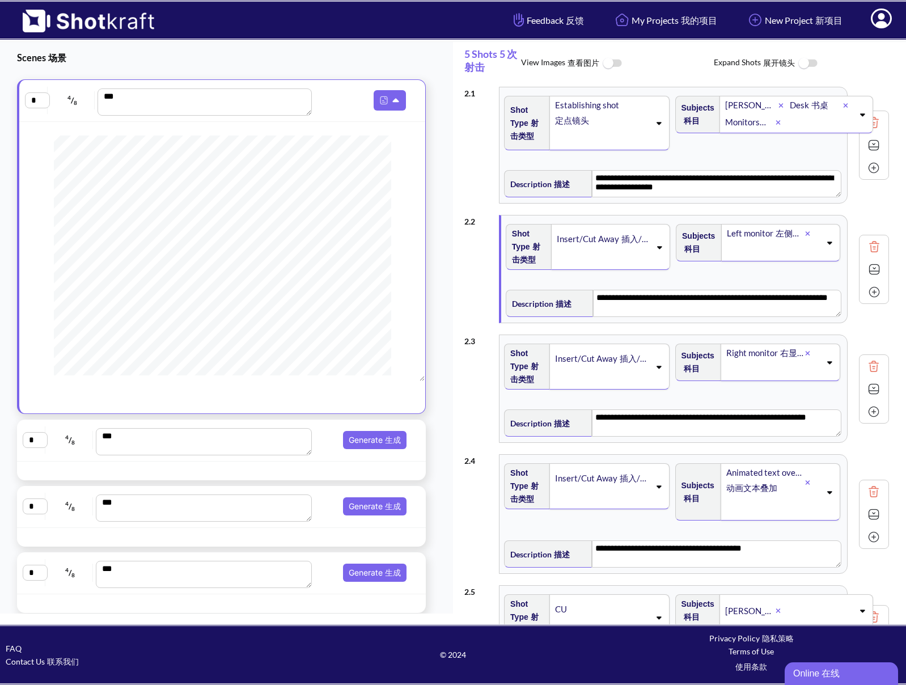
click at [273, 434] on textarea "***" at bounding box center [204, 441] width 217 height 27
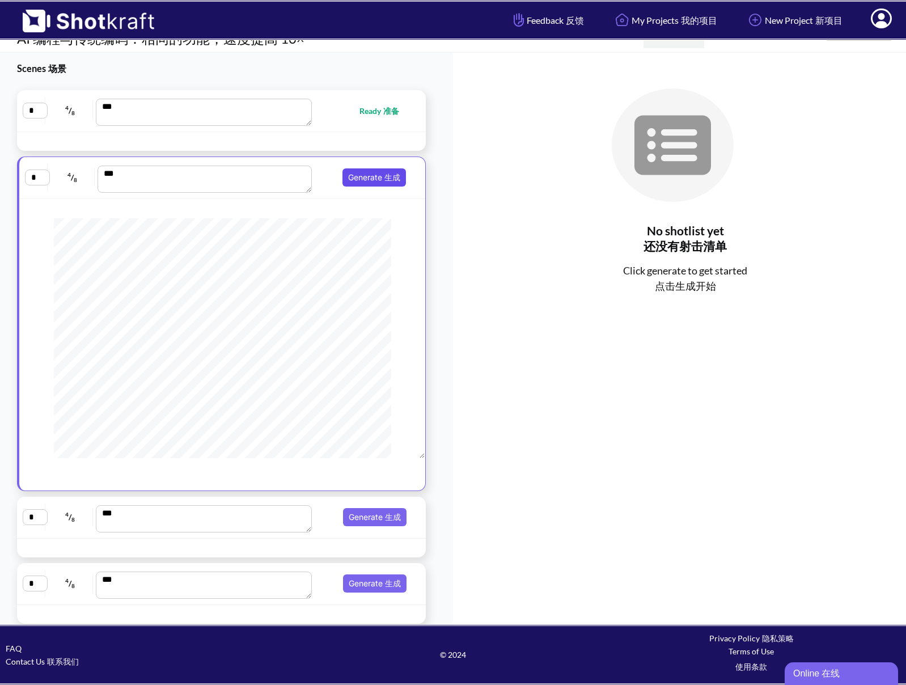
click at [365, 179] on button "Generate 生成" at bounding box center [375, 177] width 64 height 18
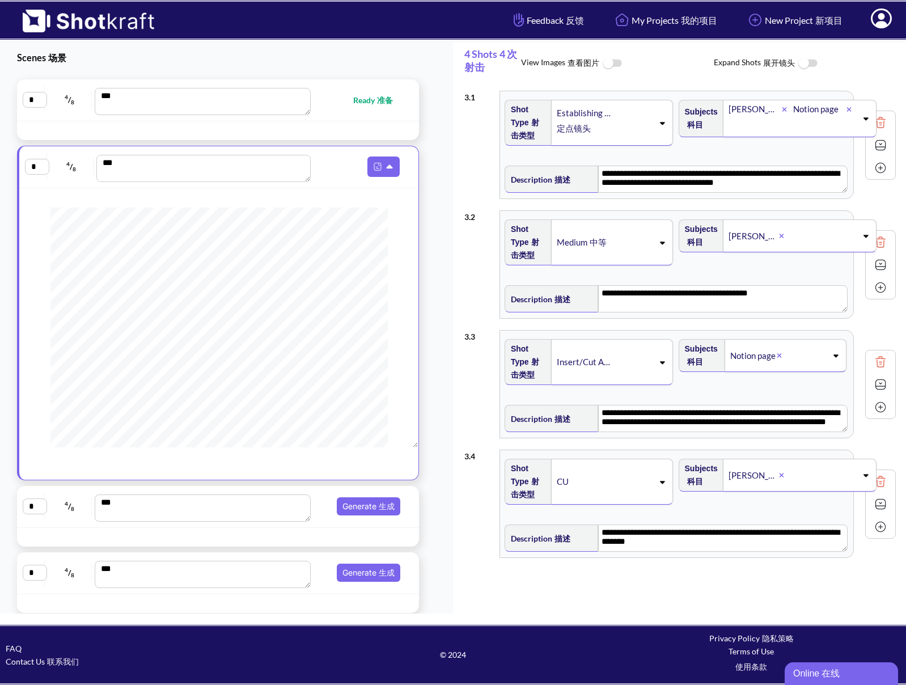
scroll to position [0, 0]
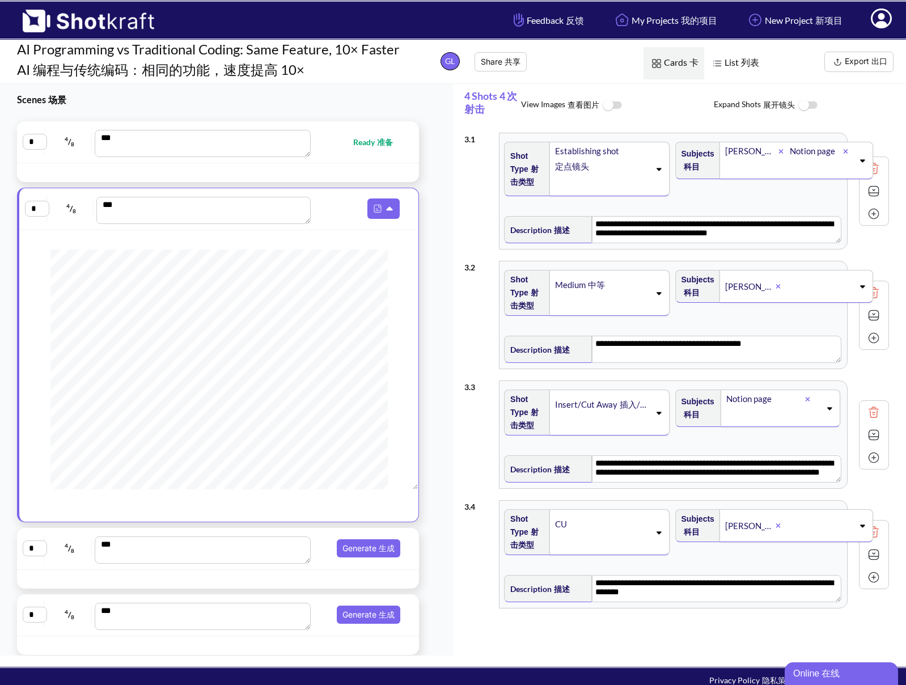
click at [846, 57] on button "Export 出口" at bounding box center [859, 62] width 69 height 20
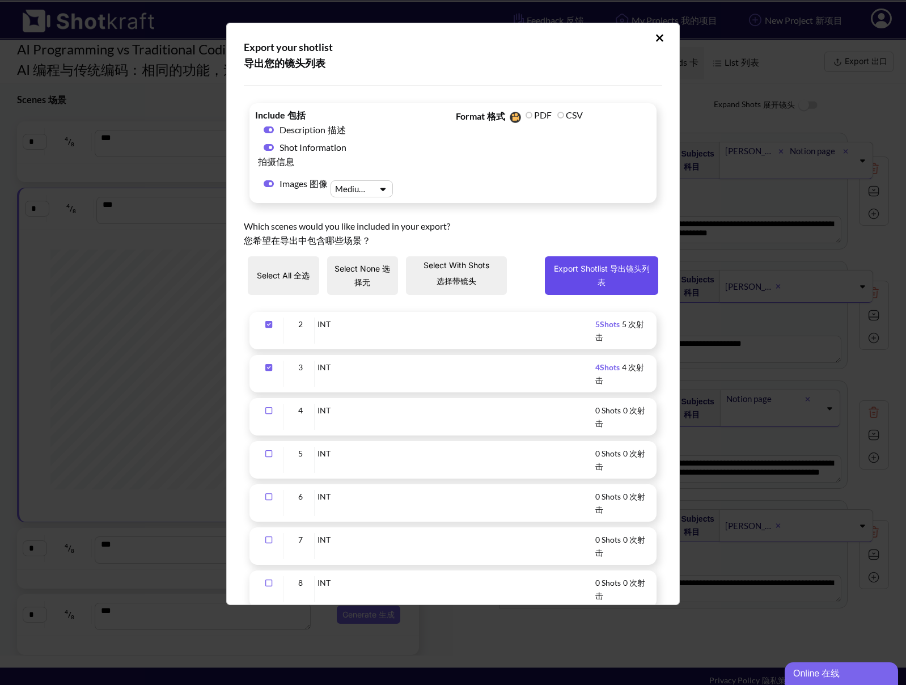
click at [568, 269] on button "Export Shotlist 导出镜头列表" at bounding box center [601, 275] width 113 height 39
click at [179, 445] on div "Export your shotlist 导出您的镜头列表 Include 包括 Description 描述 Shot Information 拍摄信息 I…" at bounding box center [453, 342] width 906 height 685
click at [656, 33] on icon "Upload Script" at bounding box center [660, 37] width 9 height 11
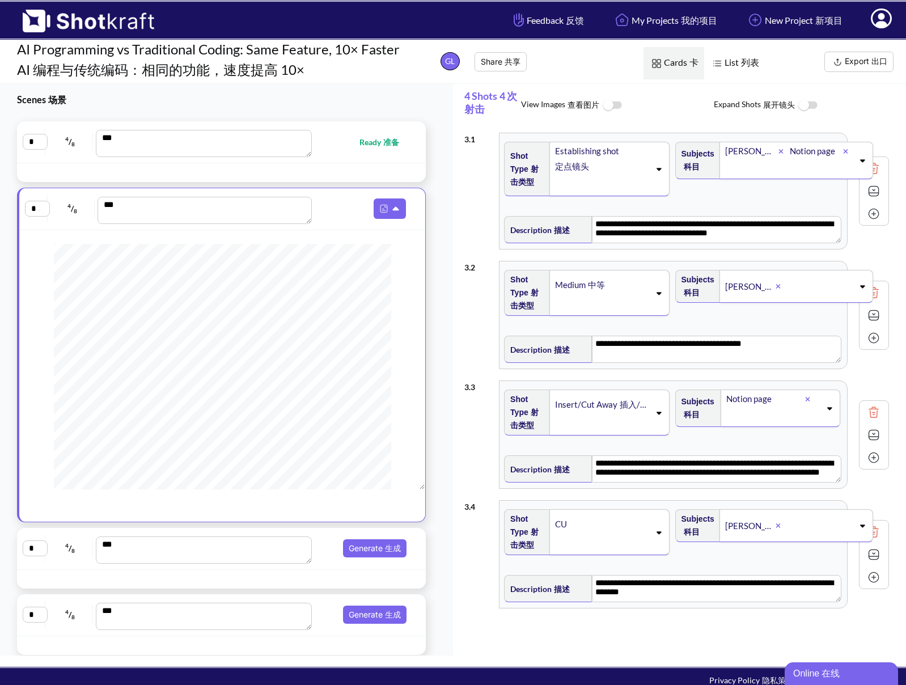
scroll to position [180, 0]
click at [358, 550] on button "Generate 生成" at bounding box center [375, 548] width 64 height 18
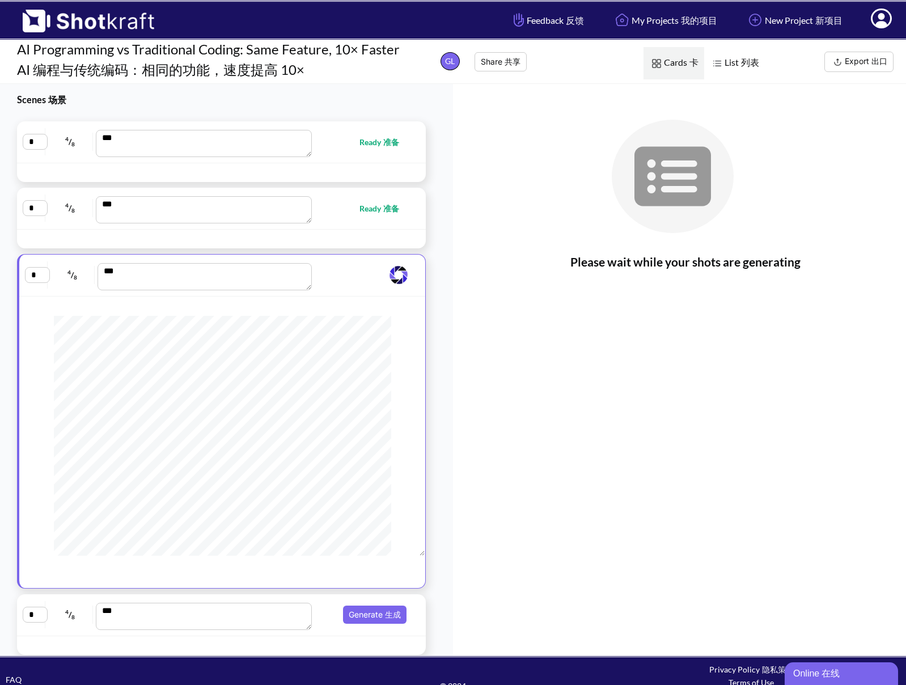
scroll to position [204, 0]
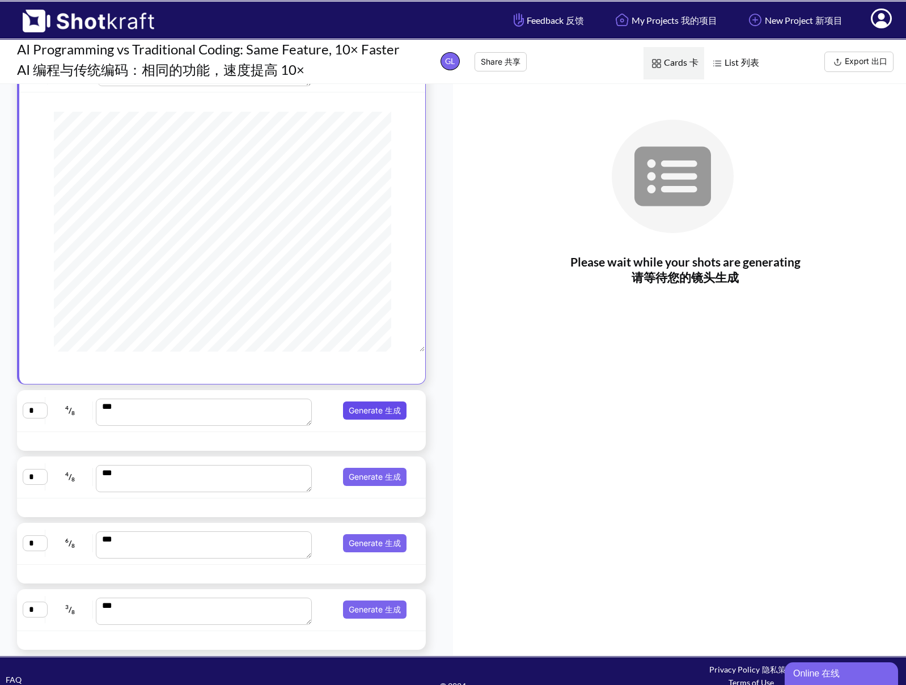
click at [360, 413] on button "Generate 生成" at bounding box center [375, 410] width 64 height 18
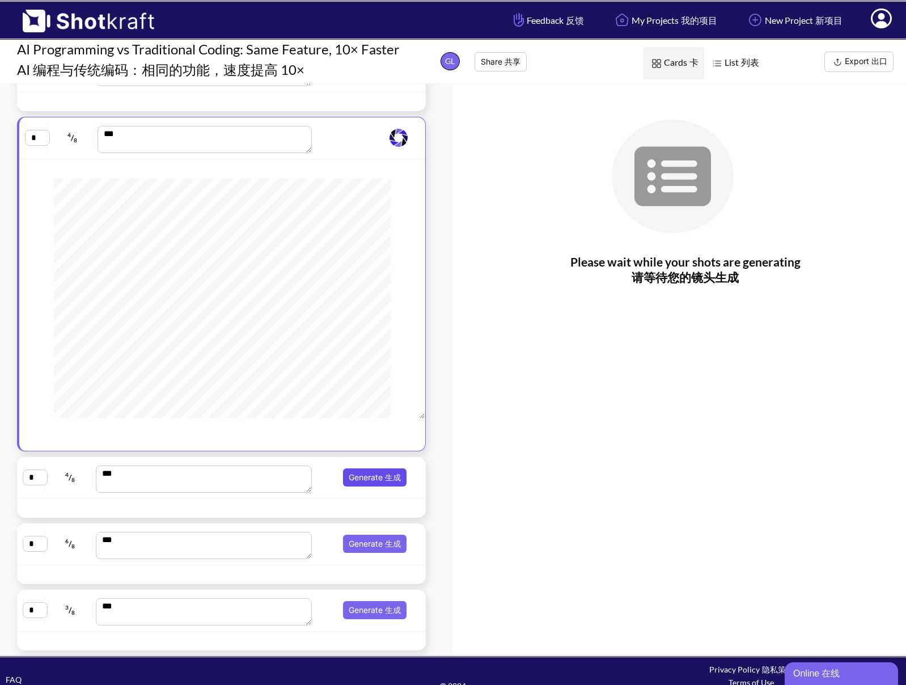
click at [361, 478] on button "Generate 生成" at bounding box center [375, 477] width 64 height 18
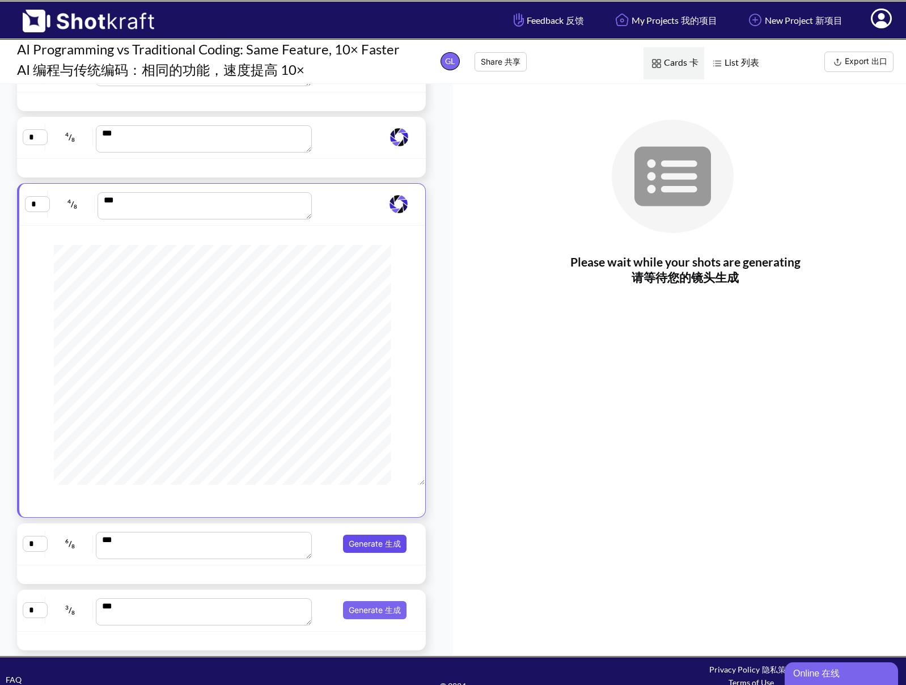
click at [363, 544] on button "Generate 生成" at bounding box center [375, 544] width 64 height 18
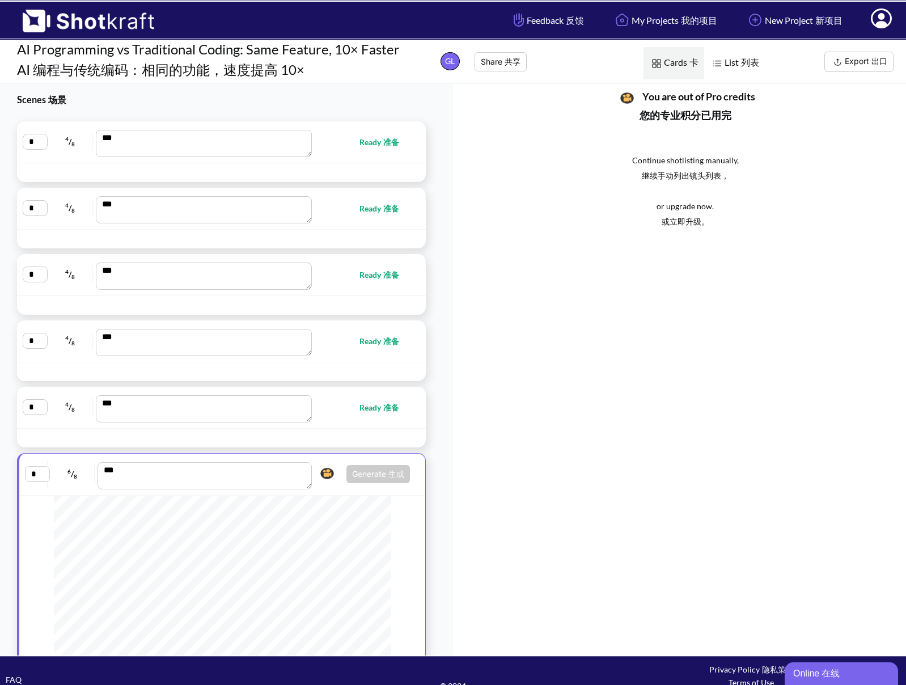
scroll to position [0, 0]
click at [336, 415] on div "* 4 / 8 *** Ready 准备" at bounding box center [218, 407] width 391 height 30
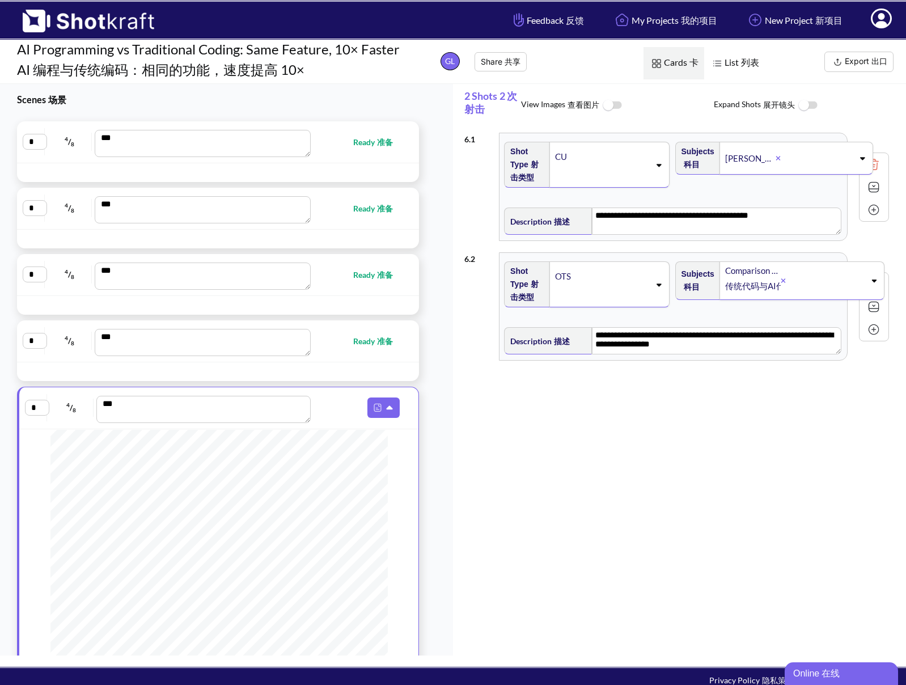
scroll to position [204, 0]
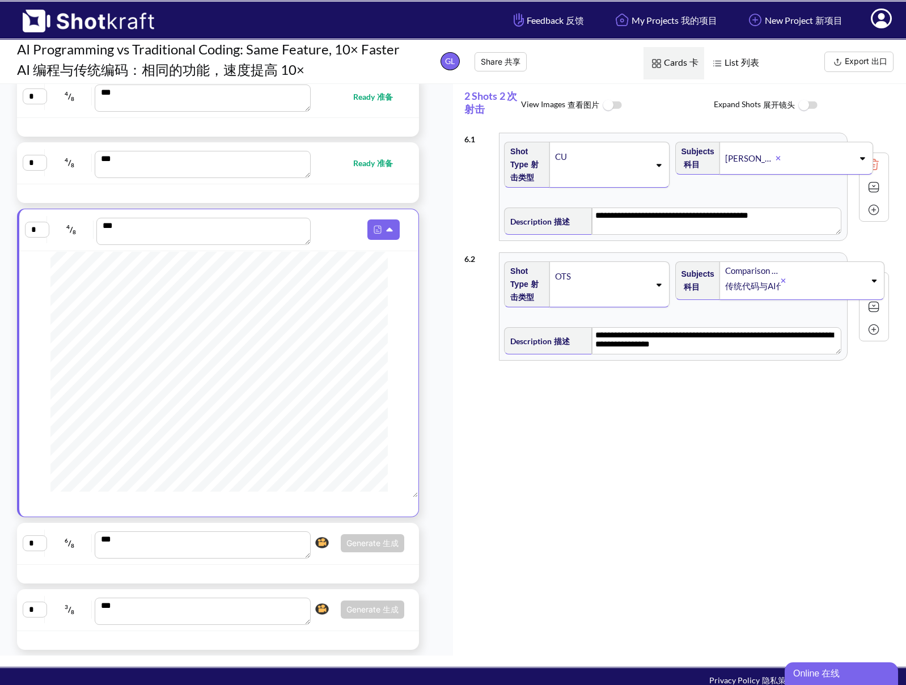
click at [332, 558] on div "* 6 / 8 *** Generate 生成 Click here to upgrade, or continue to shotlist manually." at bounding box center [218, 544] width 391 height 30
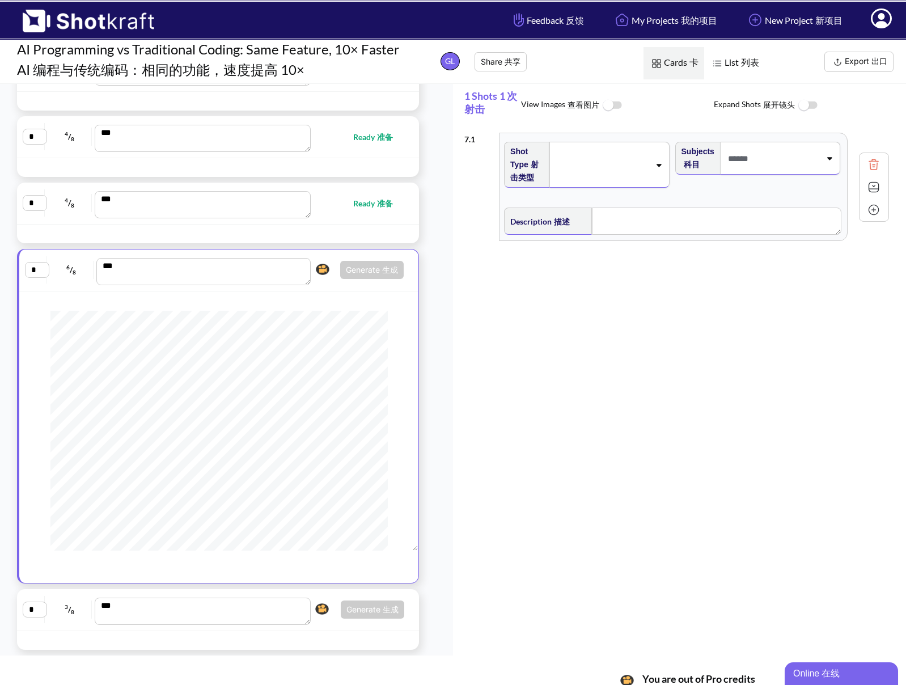
click at [337, 597] on div "* 3 / 8 *** Generate 生成 Click here to upgrade, or continue to shotlist manually." at bounding box center [218, 610] width 391 height 30
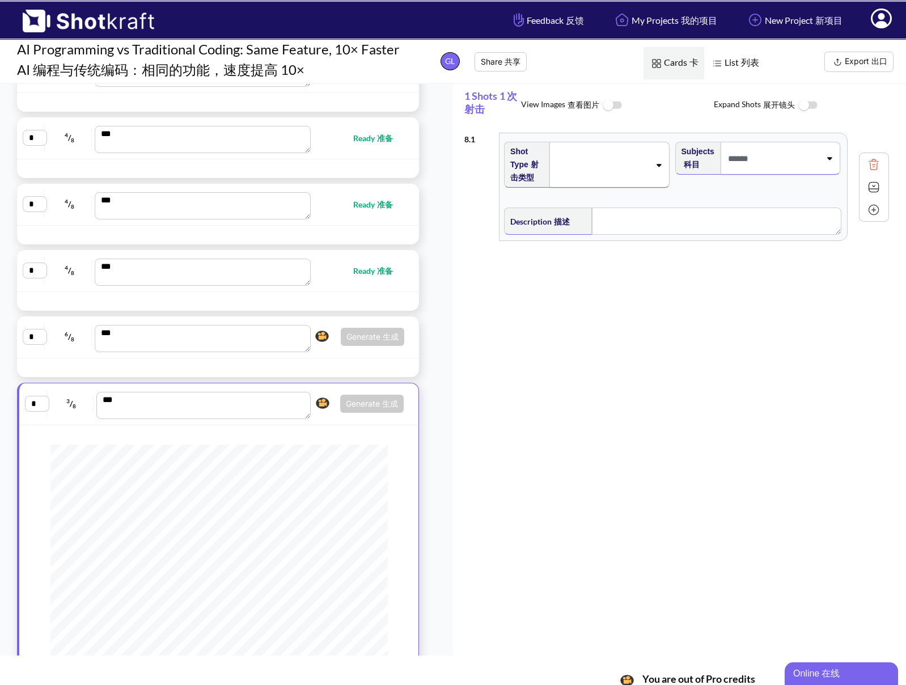
scroll to position [135, 0]
click at [331, 266] on span "Ready 准备" at bounding box center [357, 272] width 93 height 13
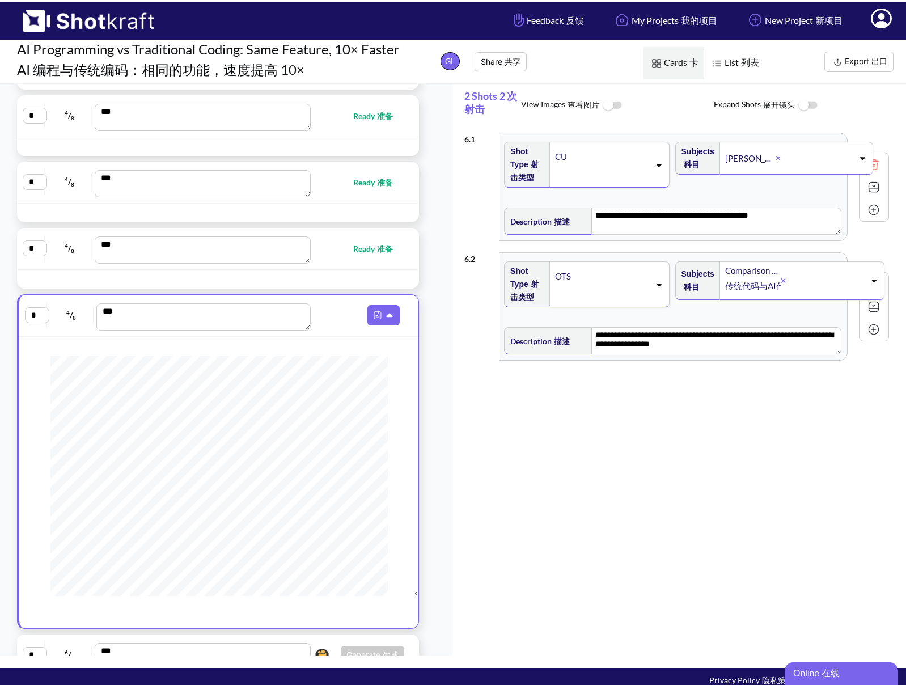
scroll to position [0, 0]
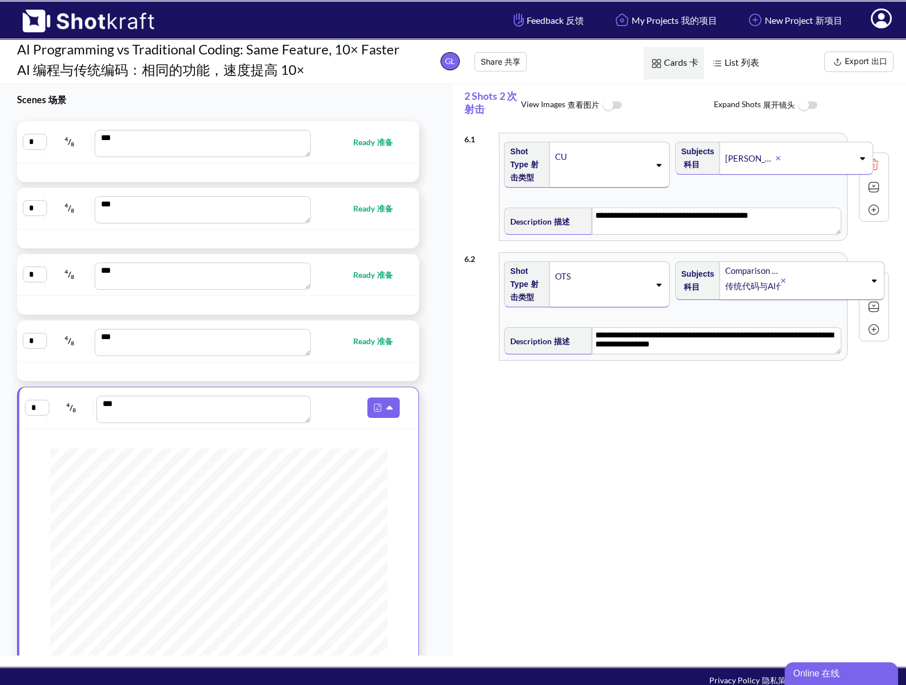
click at [855, 63] on button "Export 出口" at bounding box center [859, 62] width 69 height 20
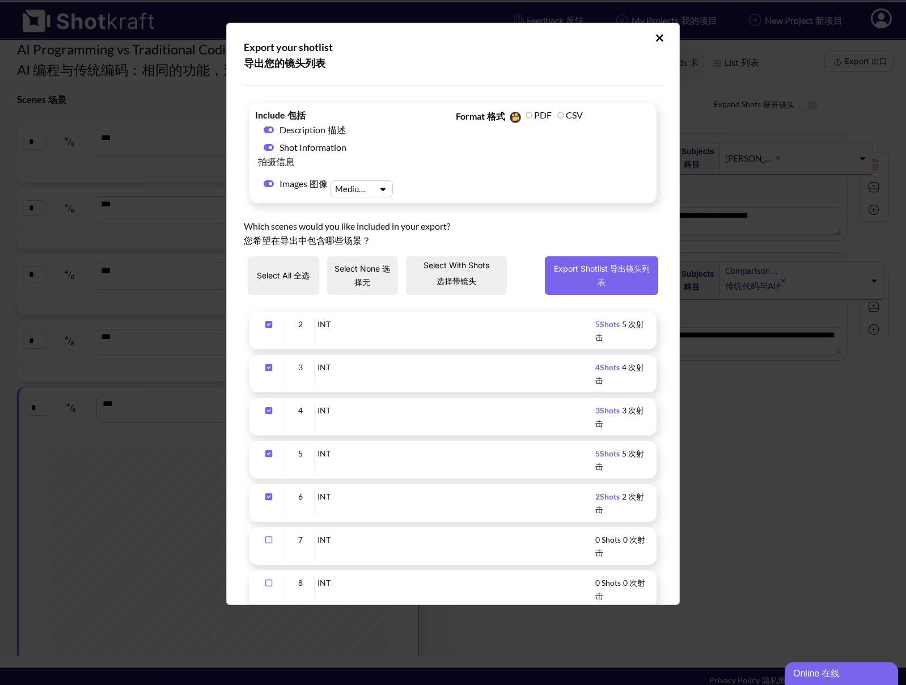
scroll to position [78, 0]
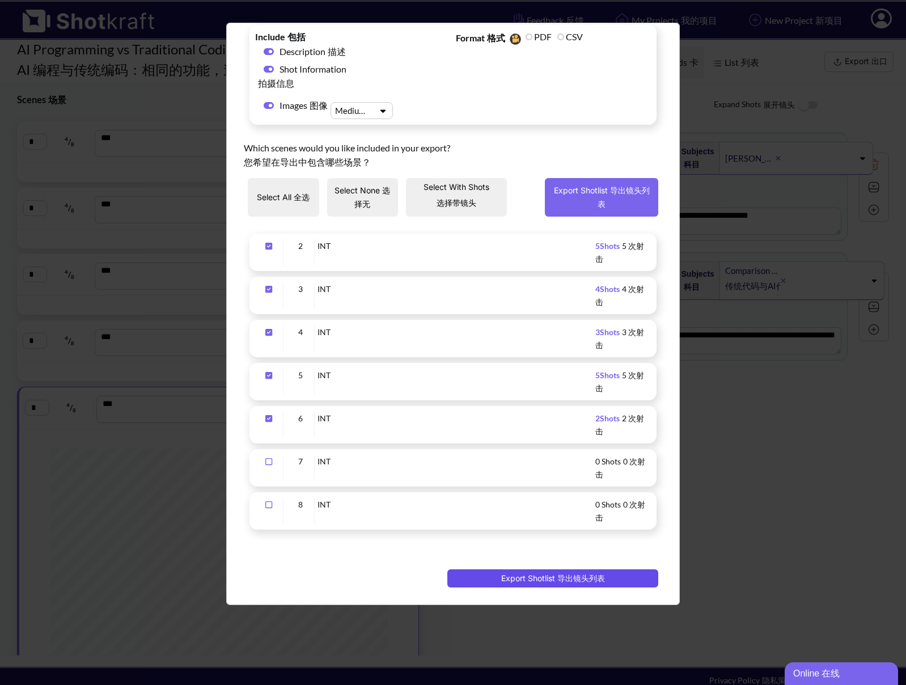
click at [475, 571] on button "Export Shotlist 导出镜头列表" at bounding box center [552, 578] width 211 height 18
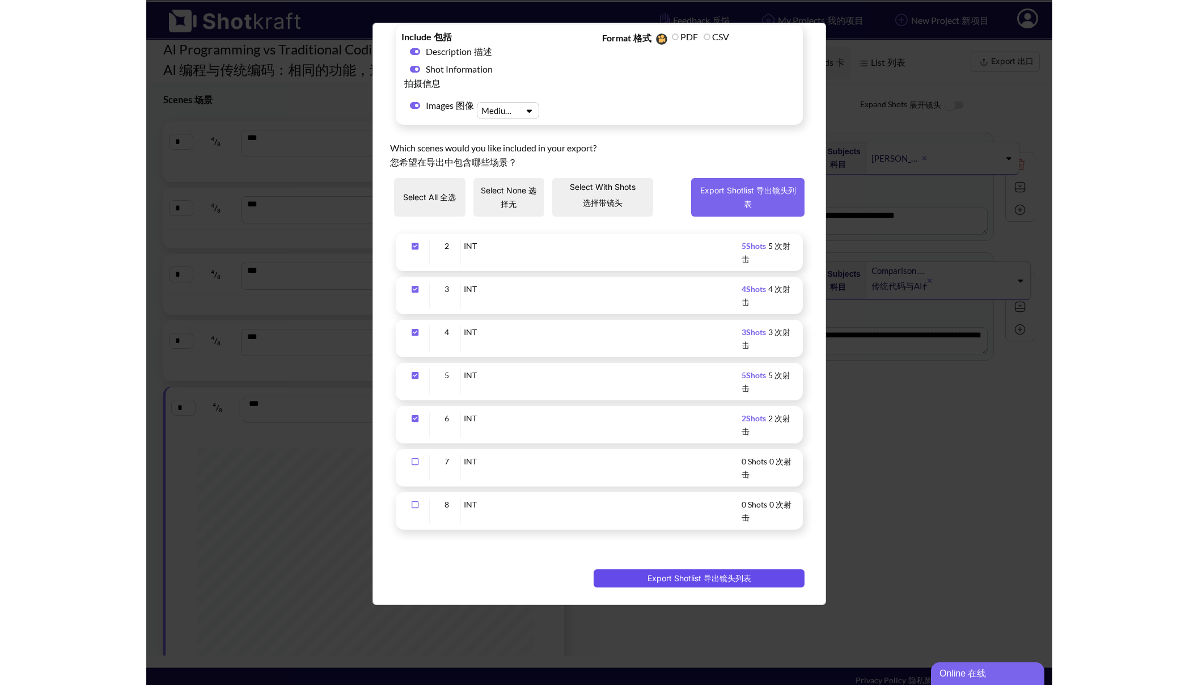
scroll to position [0, 0]
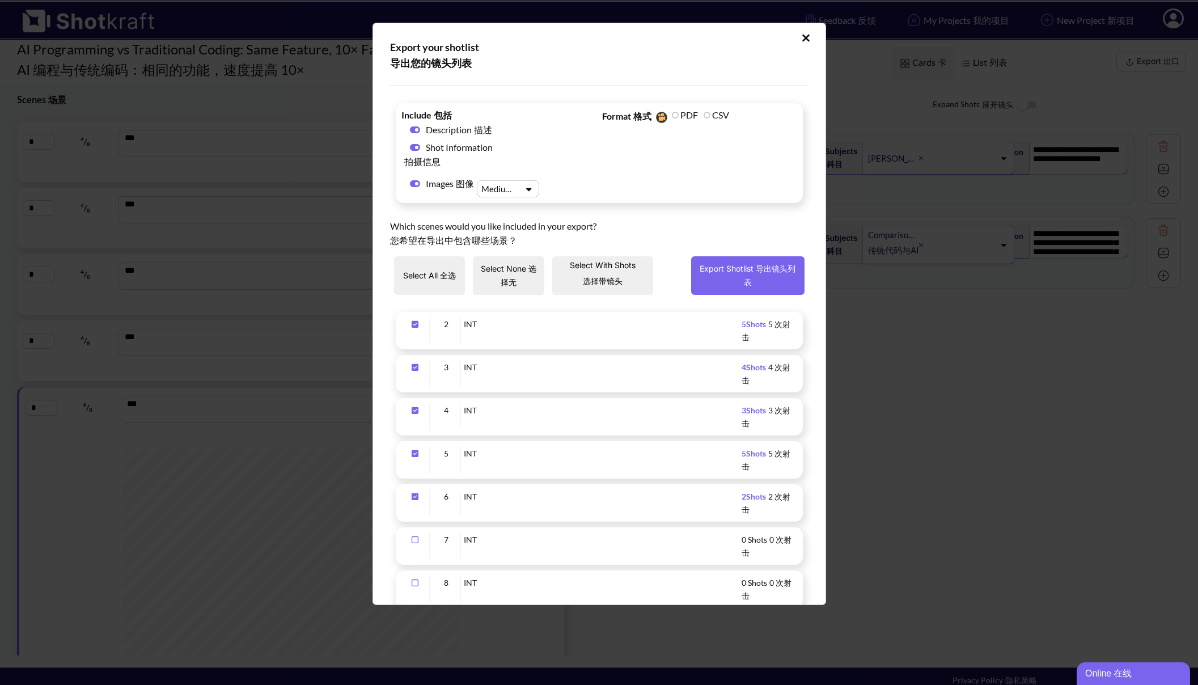
click at [802, 38] on icon "Upload Script" at bounding box center [805, 37] width 7 height 7
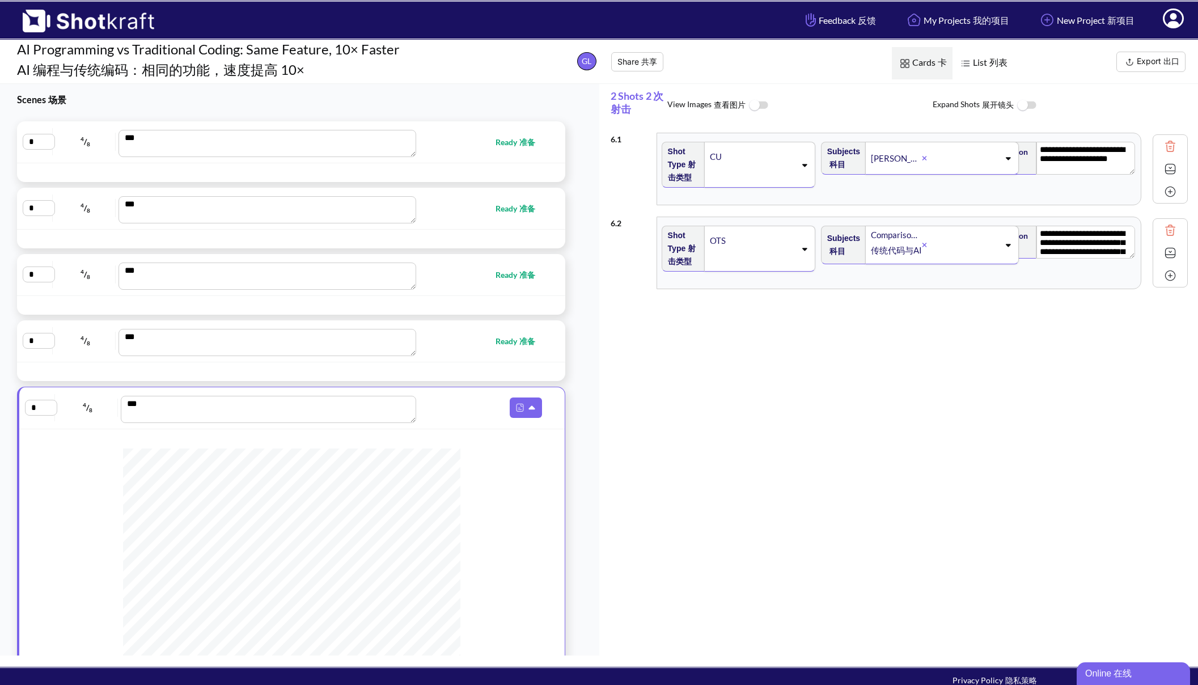
click at [677, 506] on div "**********" at bounding box center [905, 396] width 588 height 539
click at [453, 145] on span "Ready 准备" at bounding box center [487, 142] width 132 height 13
type textarea "**********"
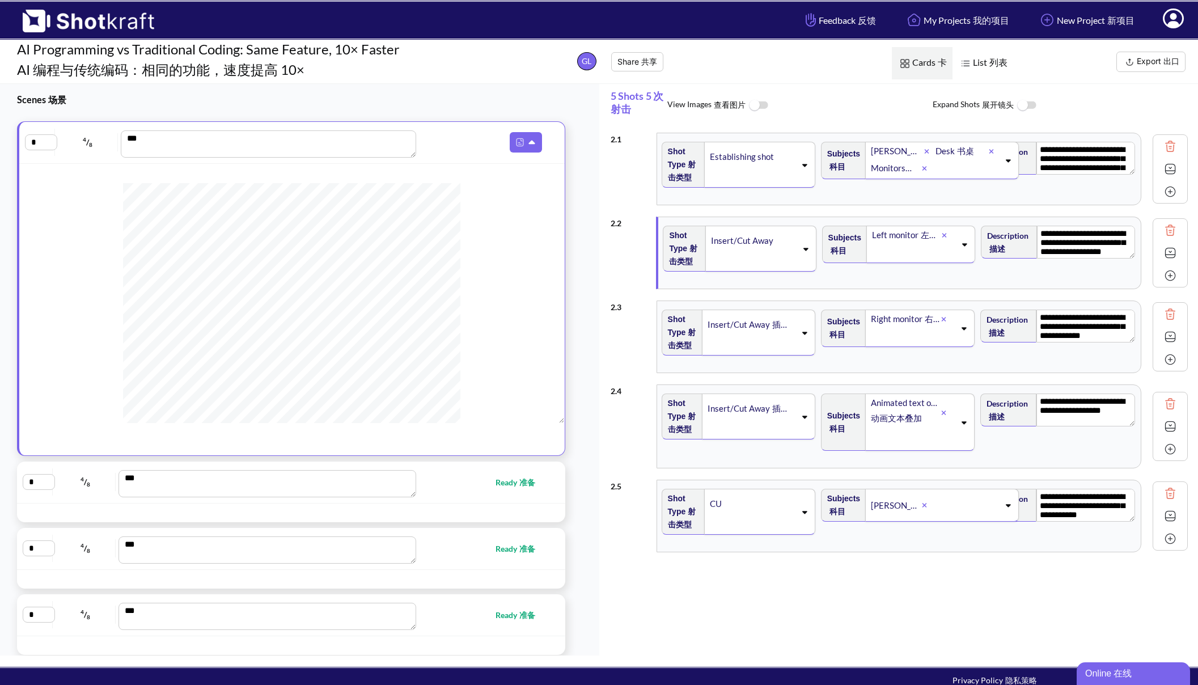
click at [912, 177] on img at bounding box center [1170, 168] width 17 height 17
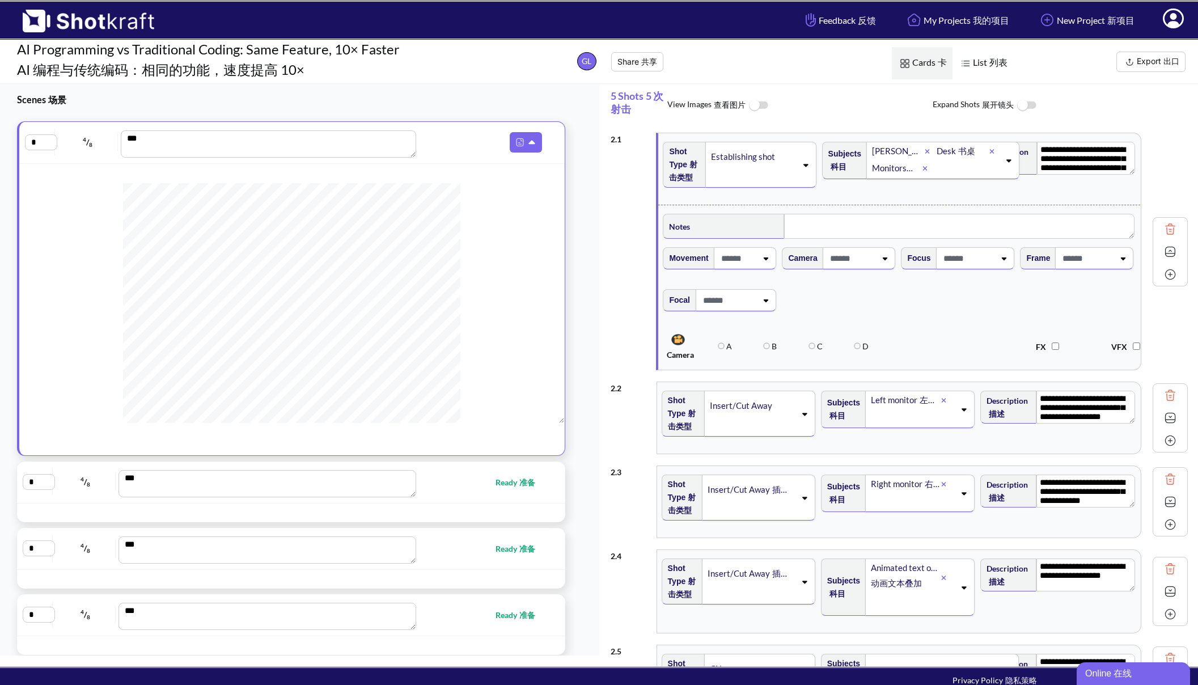
click at [912, 260] on img at bounding box center [1170, 251] width 17 height 17
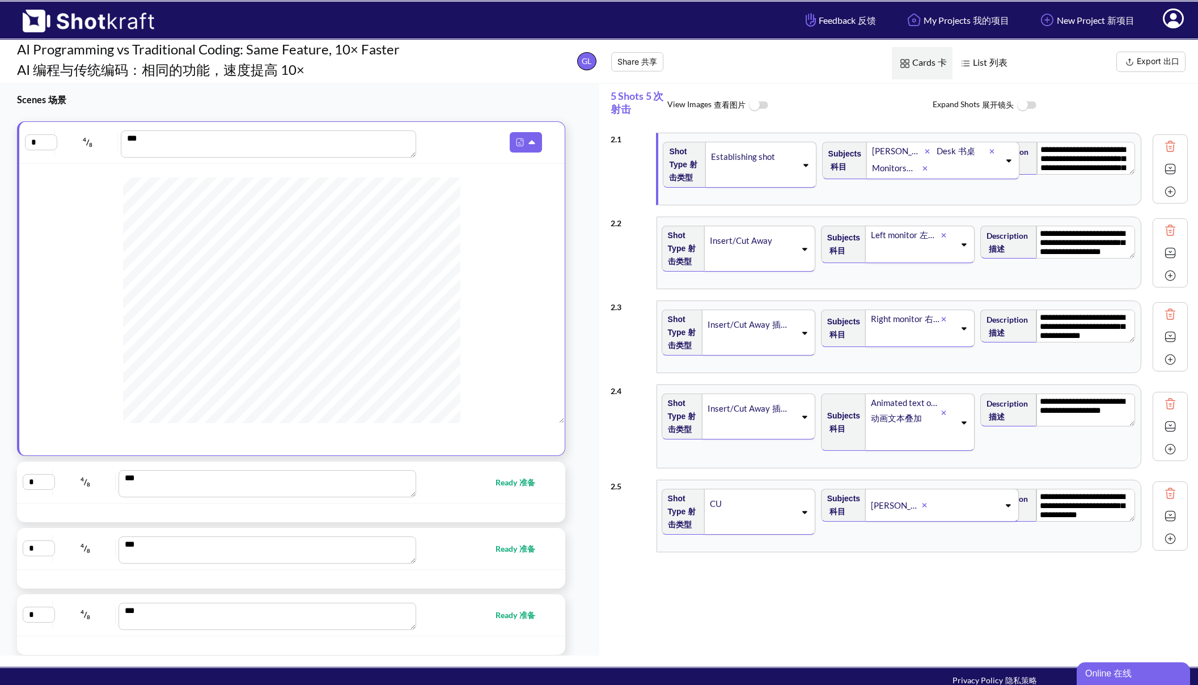
scroll to position [243, 0]
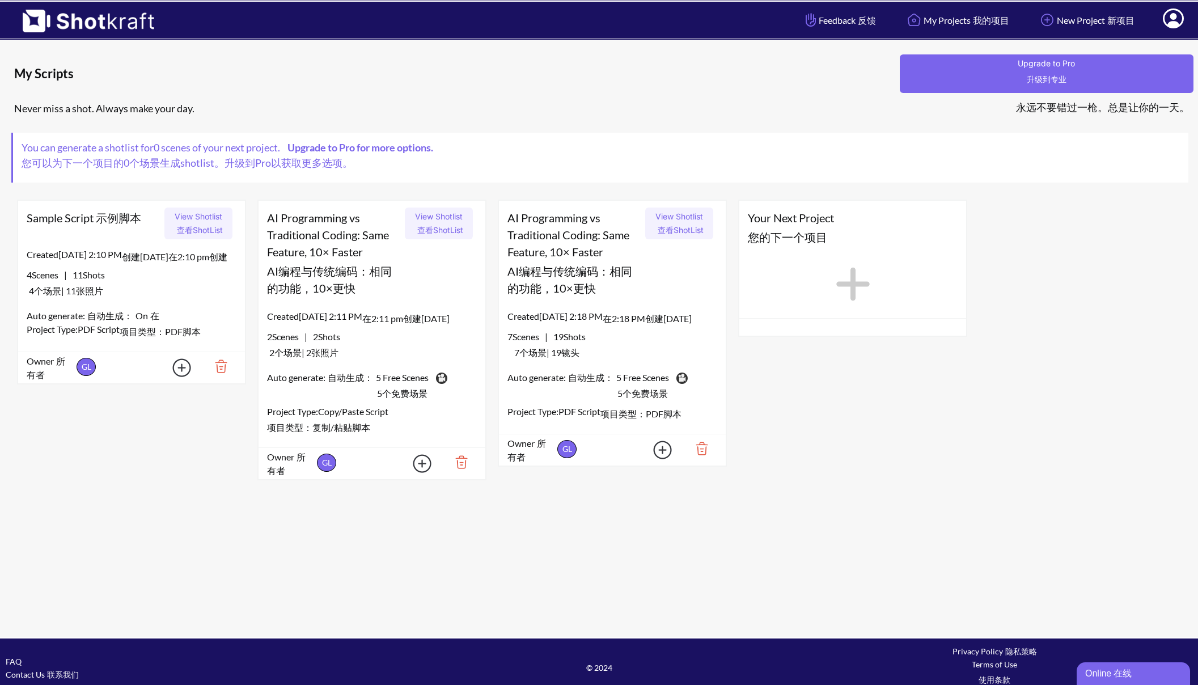
click at [94, 26] on img at bounding box center [83, 17] width 166 height 31
